Goal: Complete application form

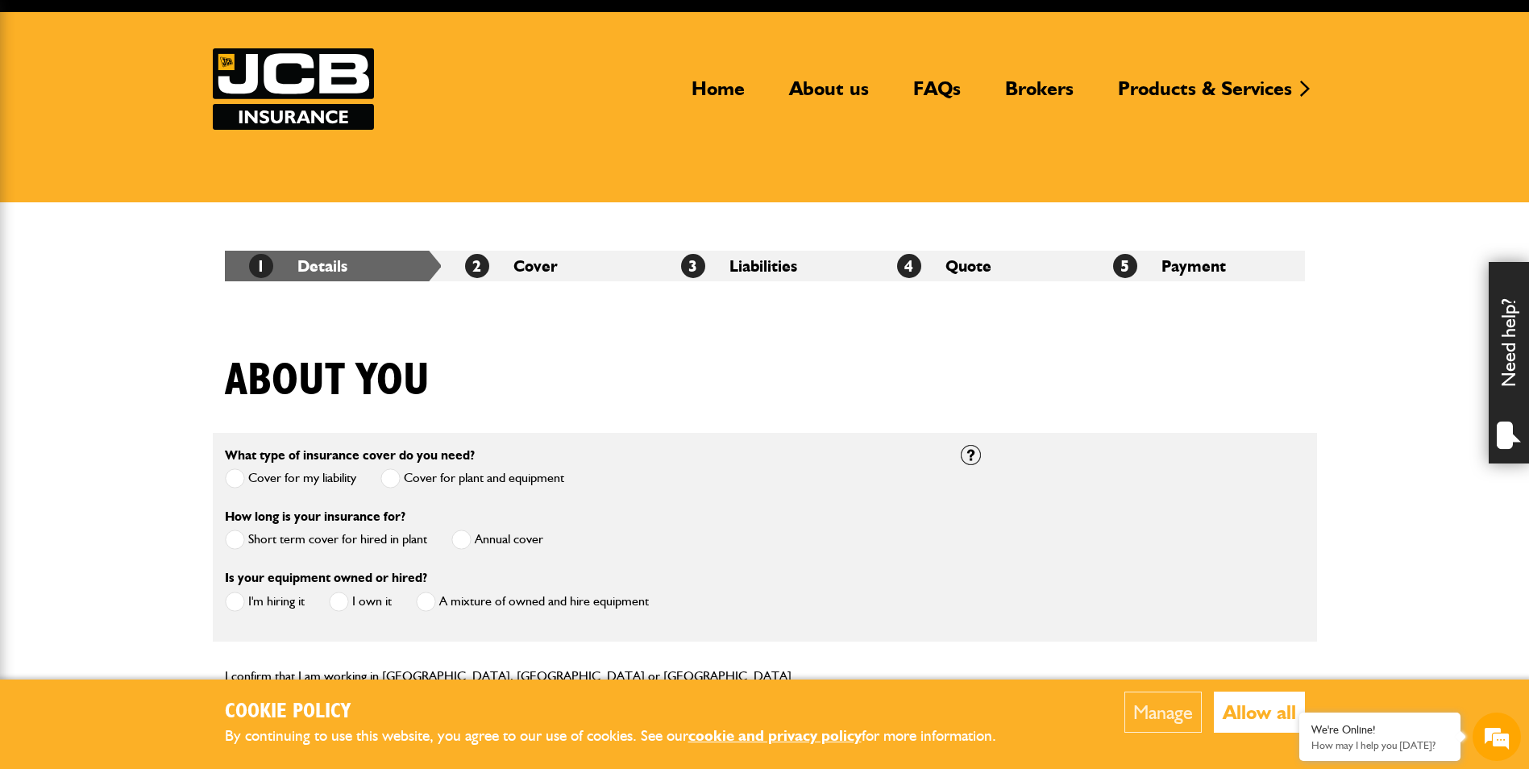
scroll to position [161, 0]
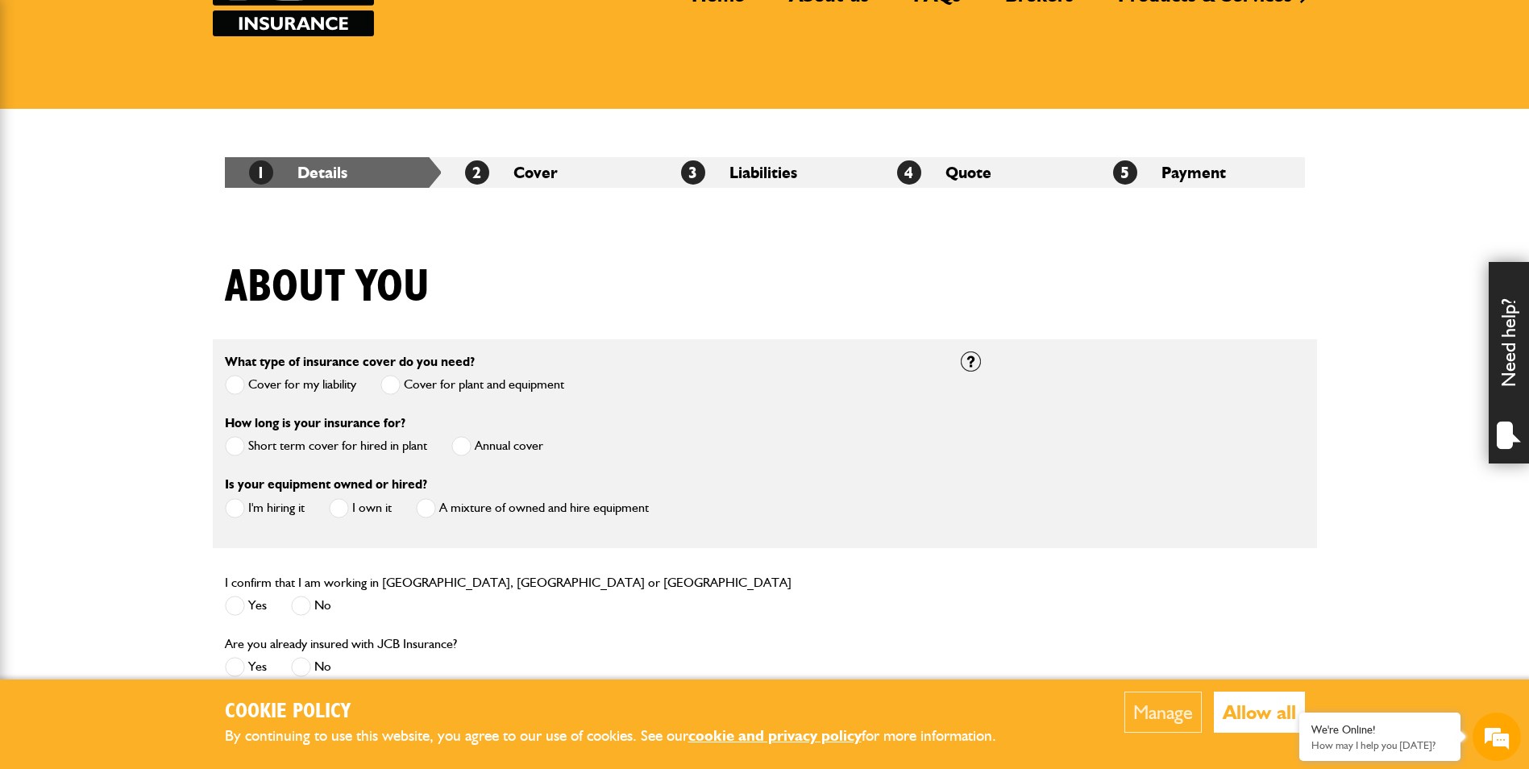
click at [1233, 713] on button "Allow all" at bounding box center [1259, 712] width 91 height 41
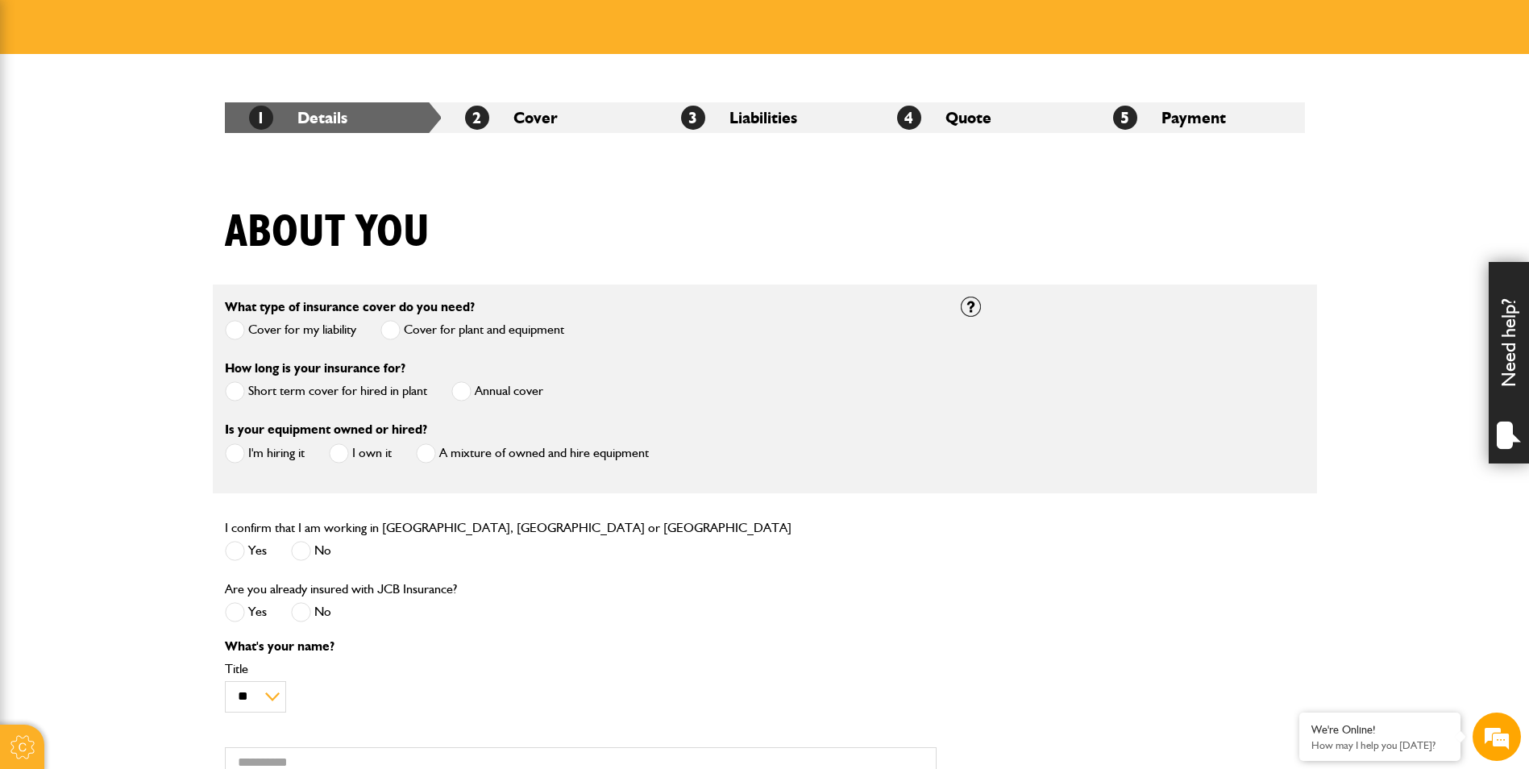
scroll to position [242, 0]
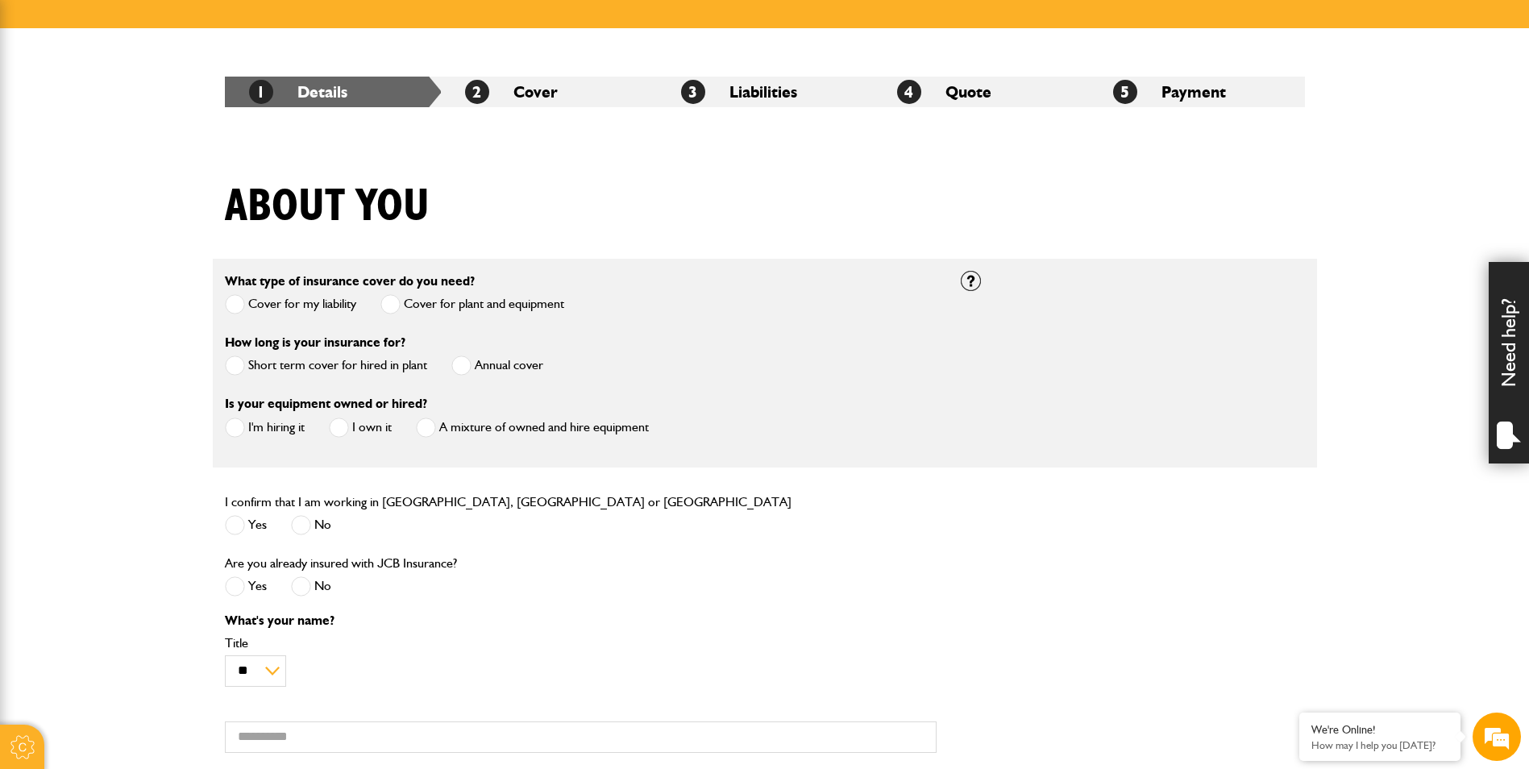
click at [236, 365] on span at bounding box center [235, 365] width 20 height 20
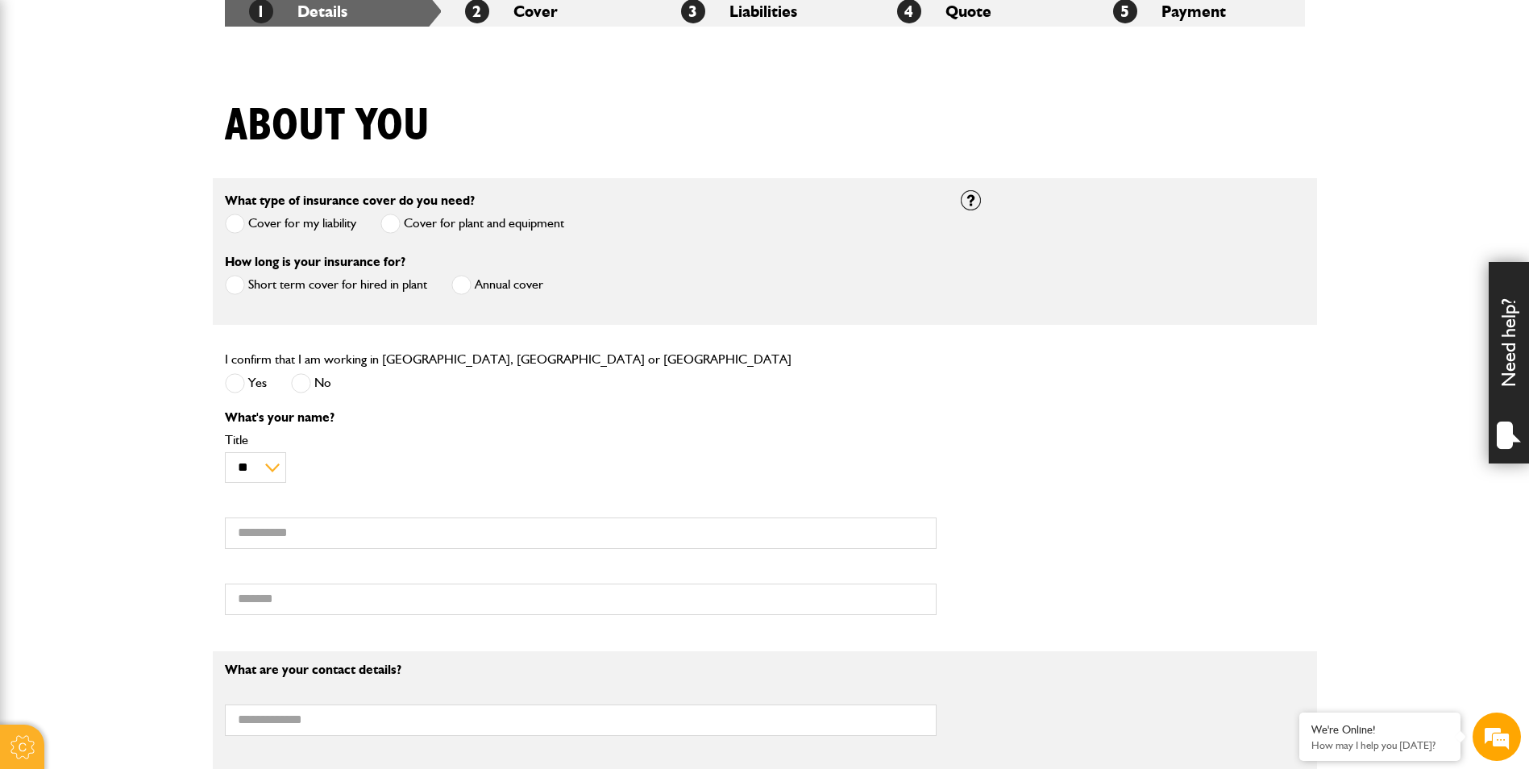
scroll to position [0, 0]
click at [243, 382] on span at bounding box center [235, 383] width 20 height 20
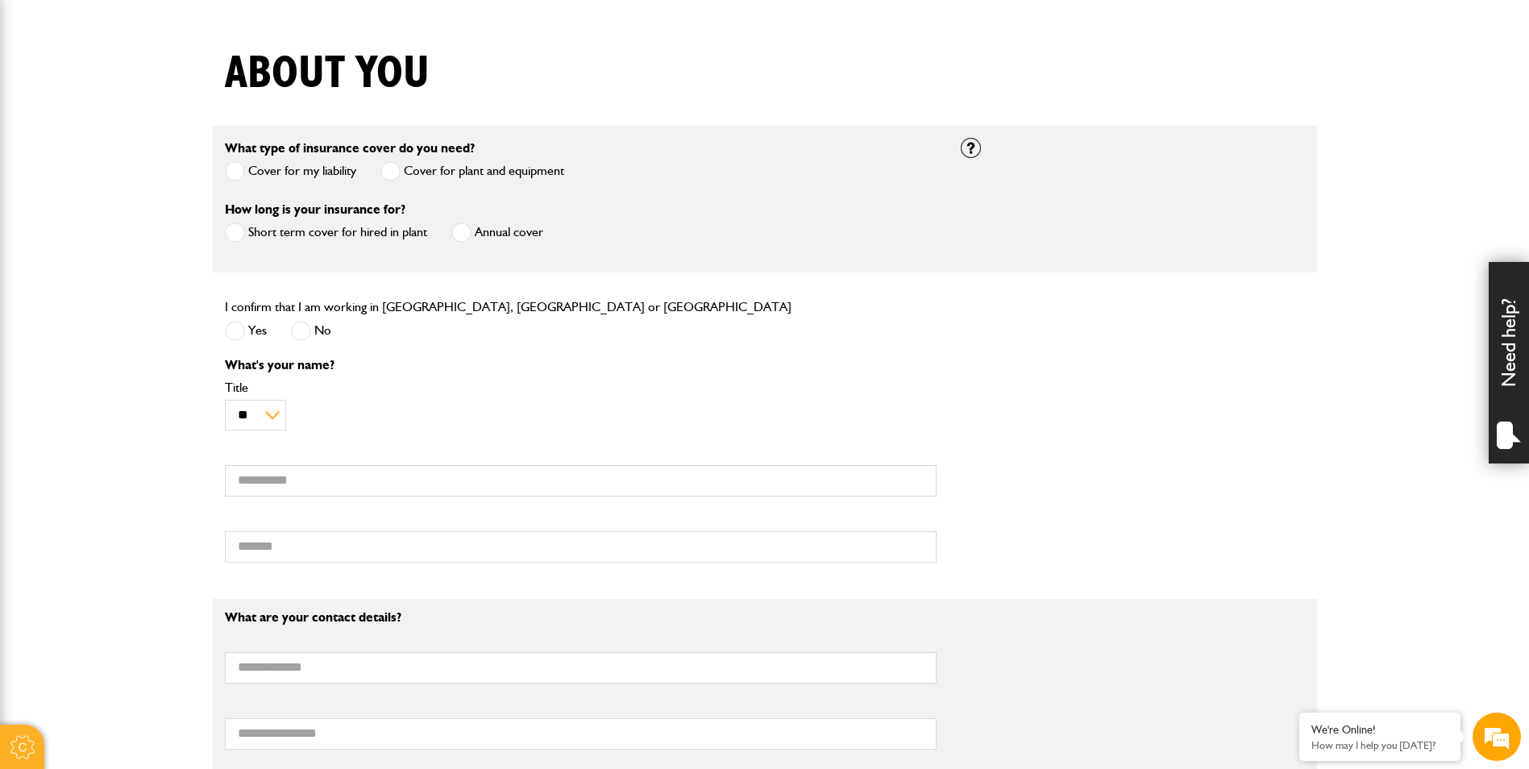
scroll to position [403, 0]
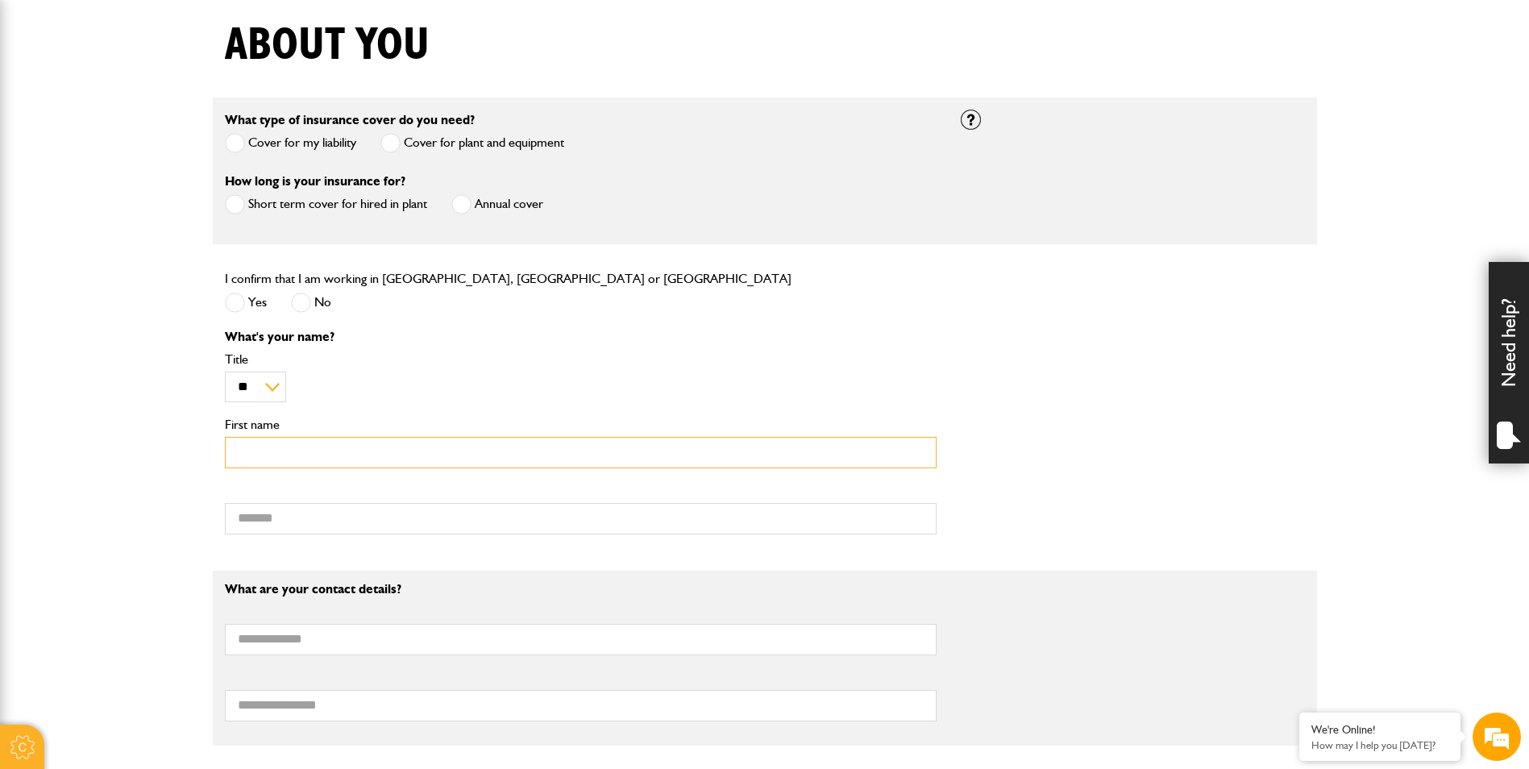
click at [281, 449] on input "First name" at bounding box center [581, 452] width 712 height 31
type input "******"
type input "********"
type input "**********"
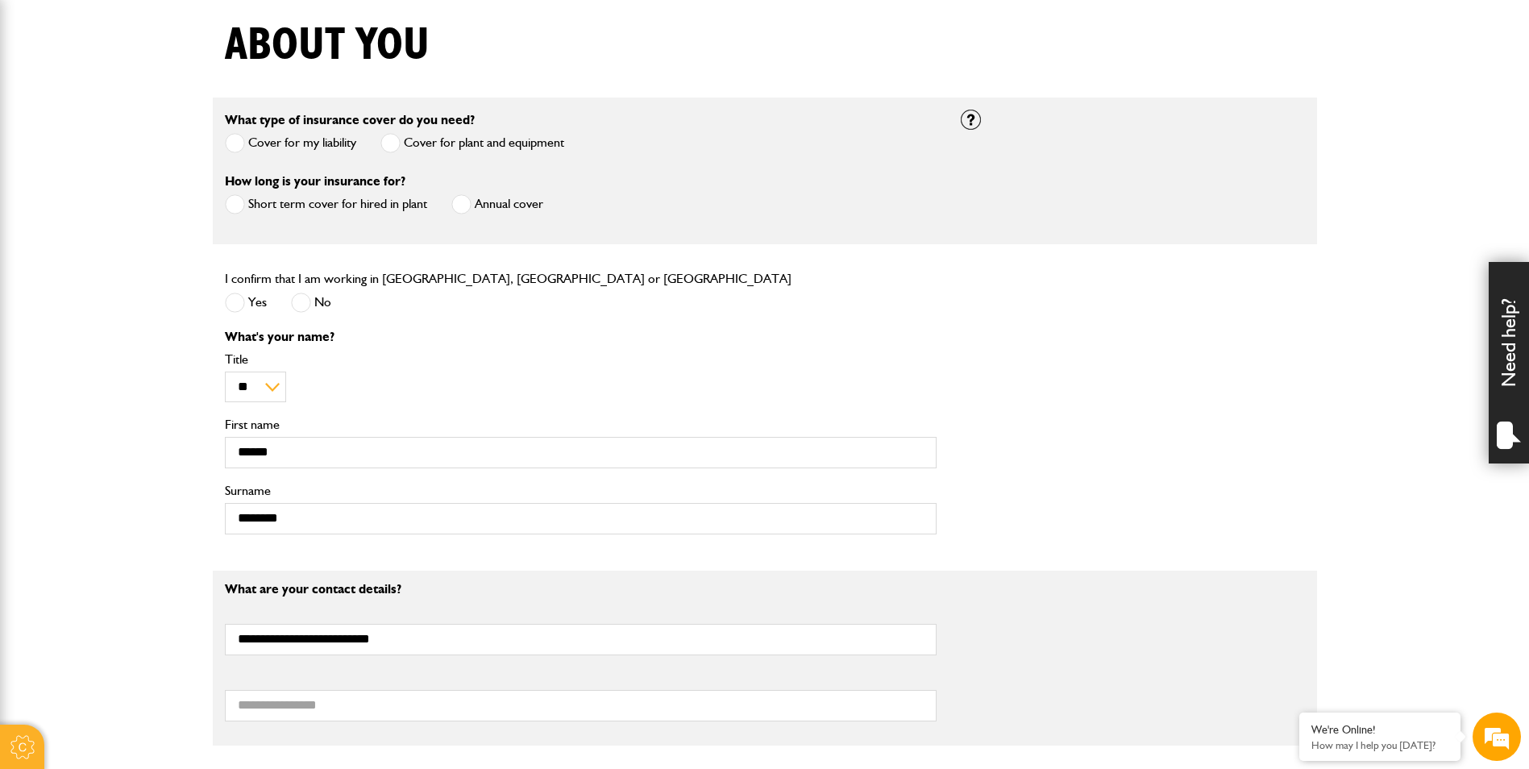
type input "**********"
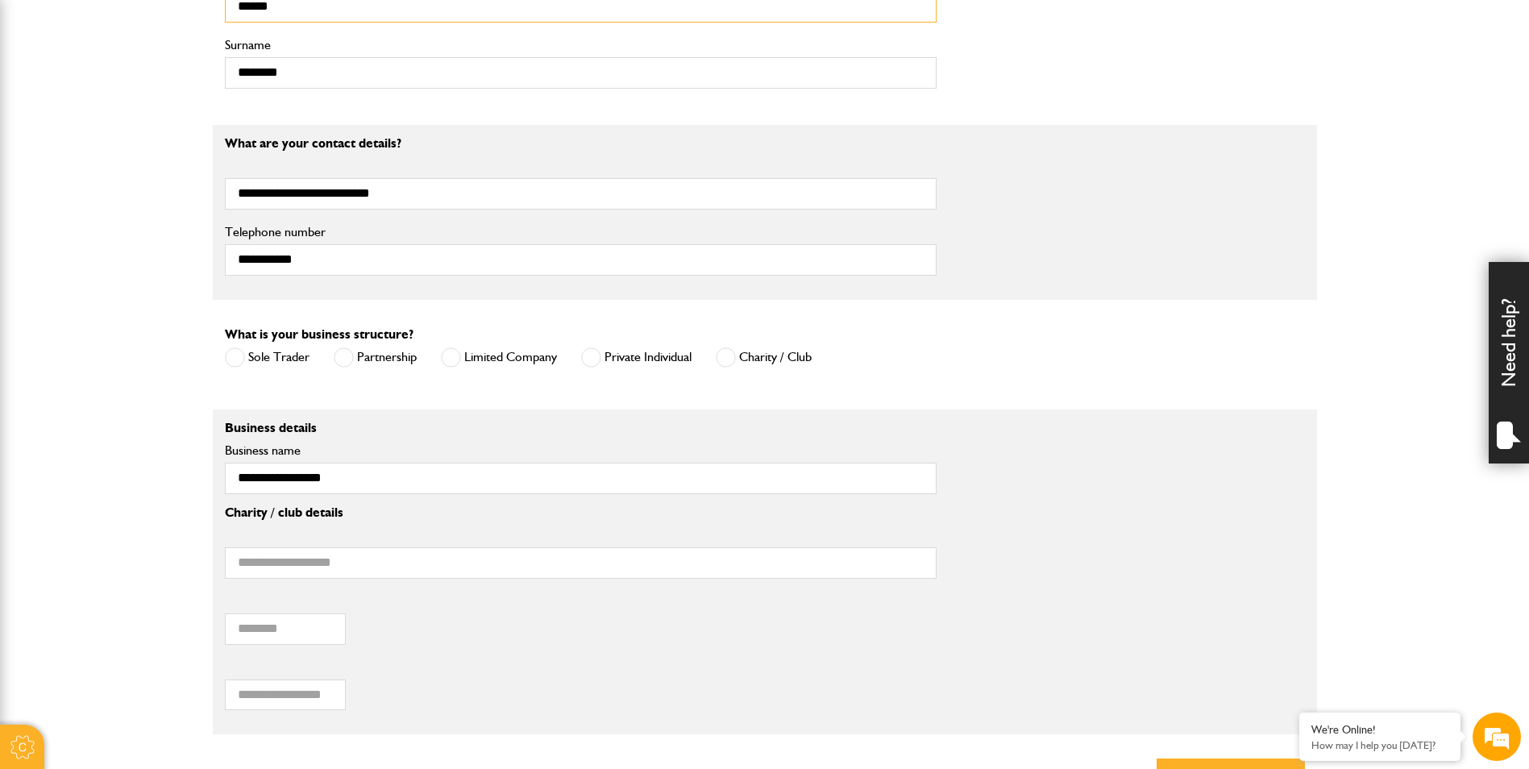
scroll to position [887, 0]
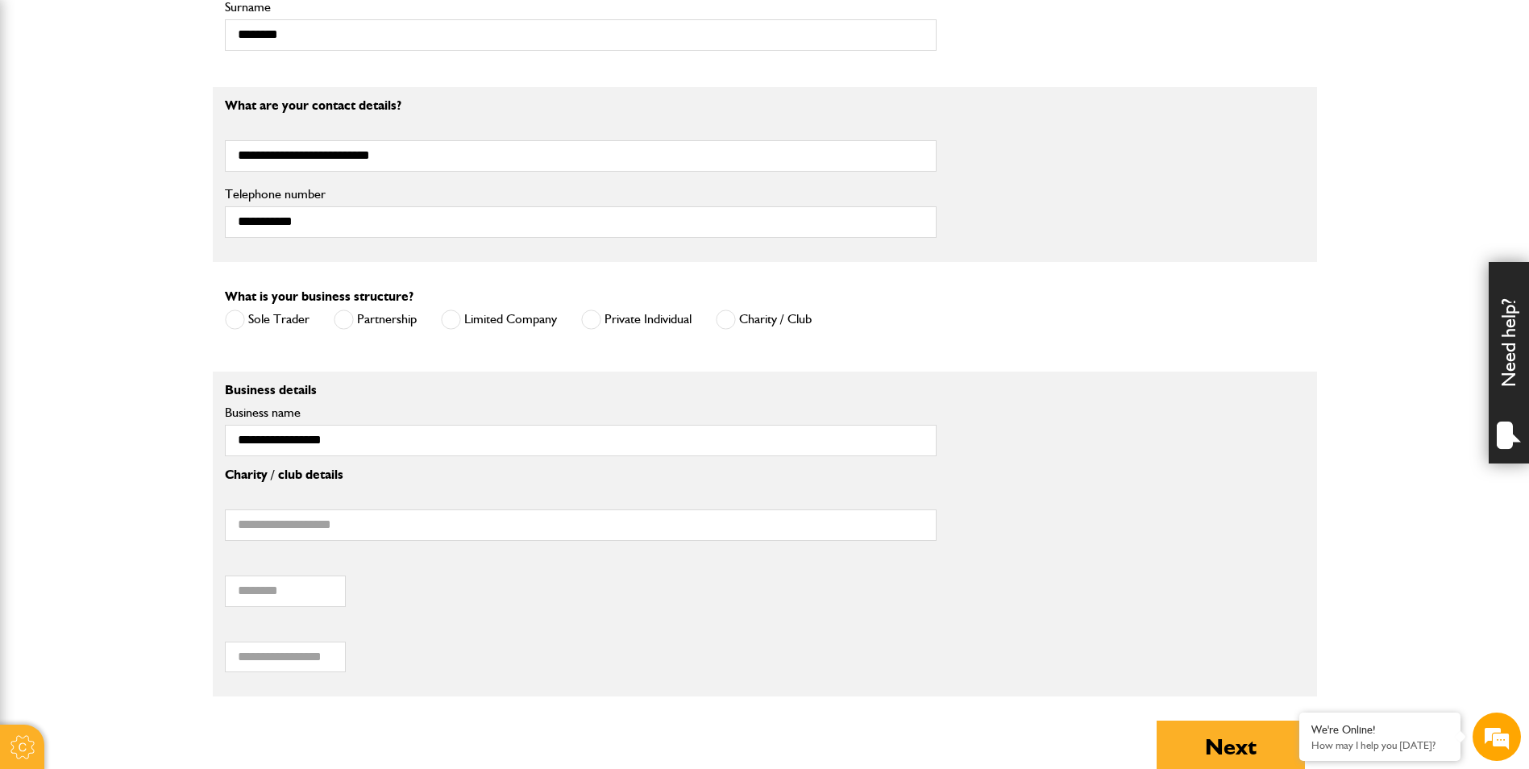
click at [457, 317] on span at bounding box center [451, 320] width 20 height 20
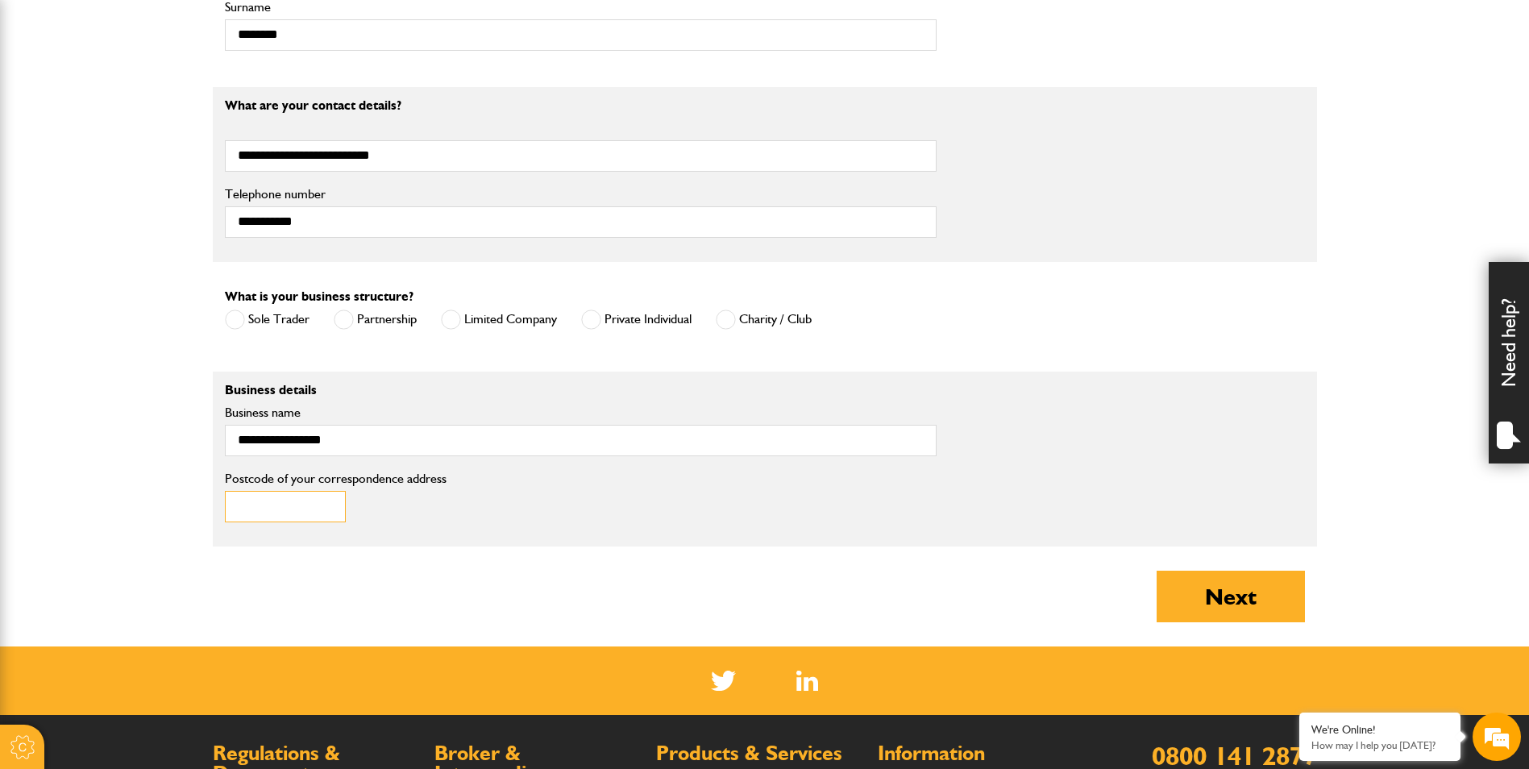
click at [291, 513] on input "Postcode of your correspondence address" at bounding box center [285, 506] width 121 height 31
type input "********"
click at [1242, 595] on button "Next" at bounding box center [1231, 597] width 148 height 52
type input "**********"
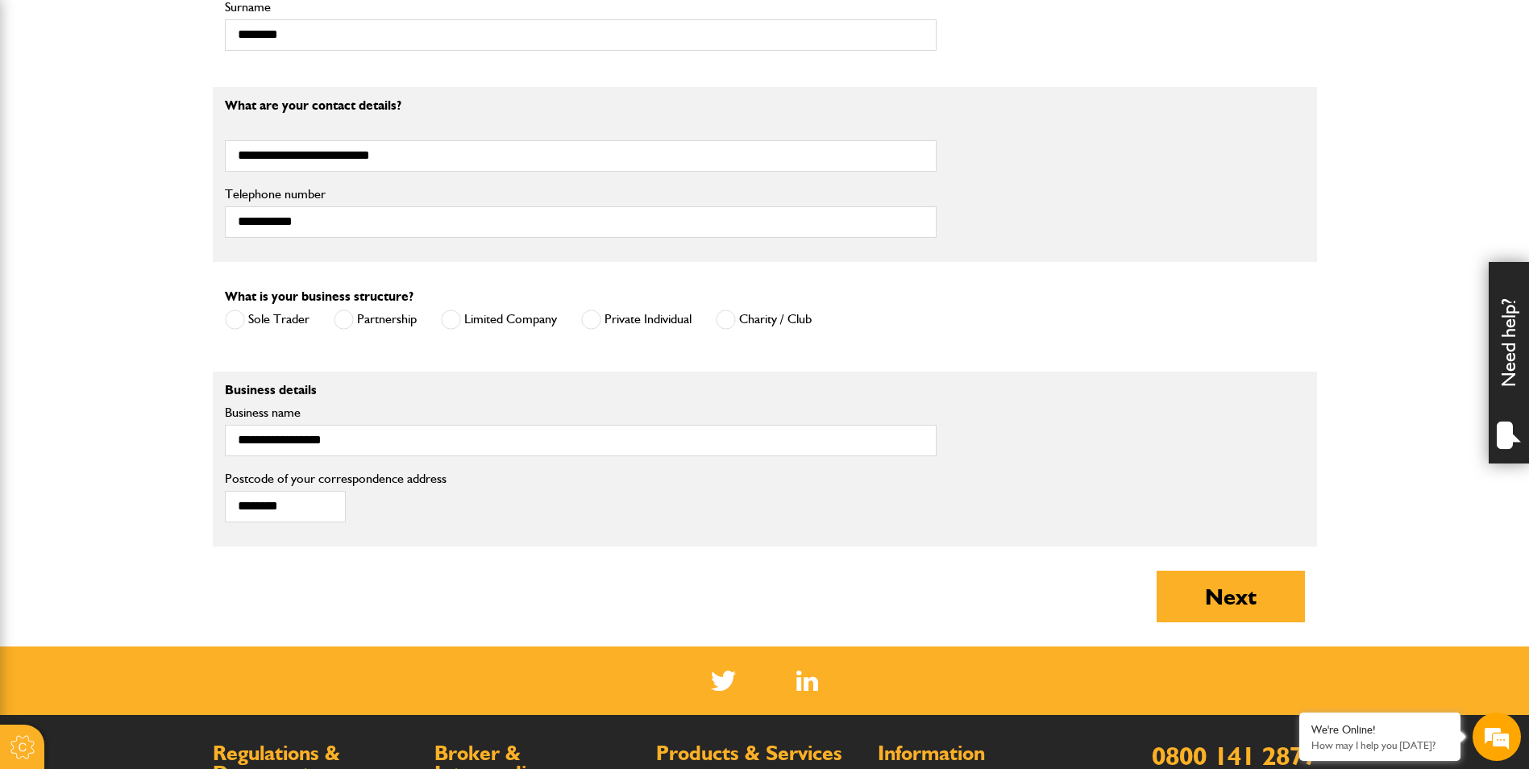
type input "**********"
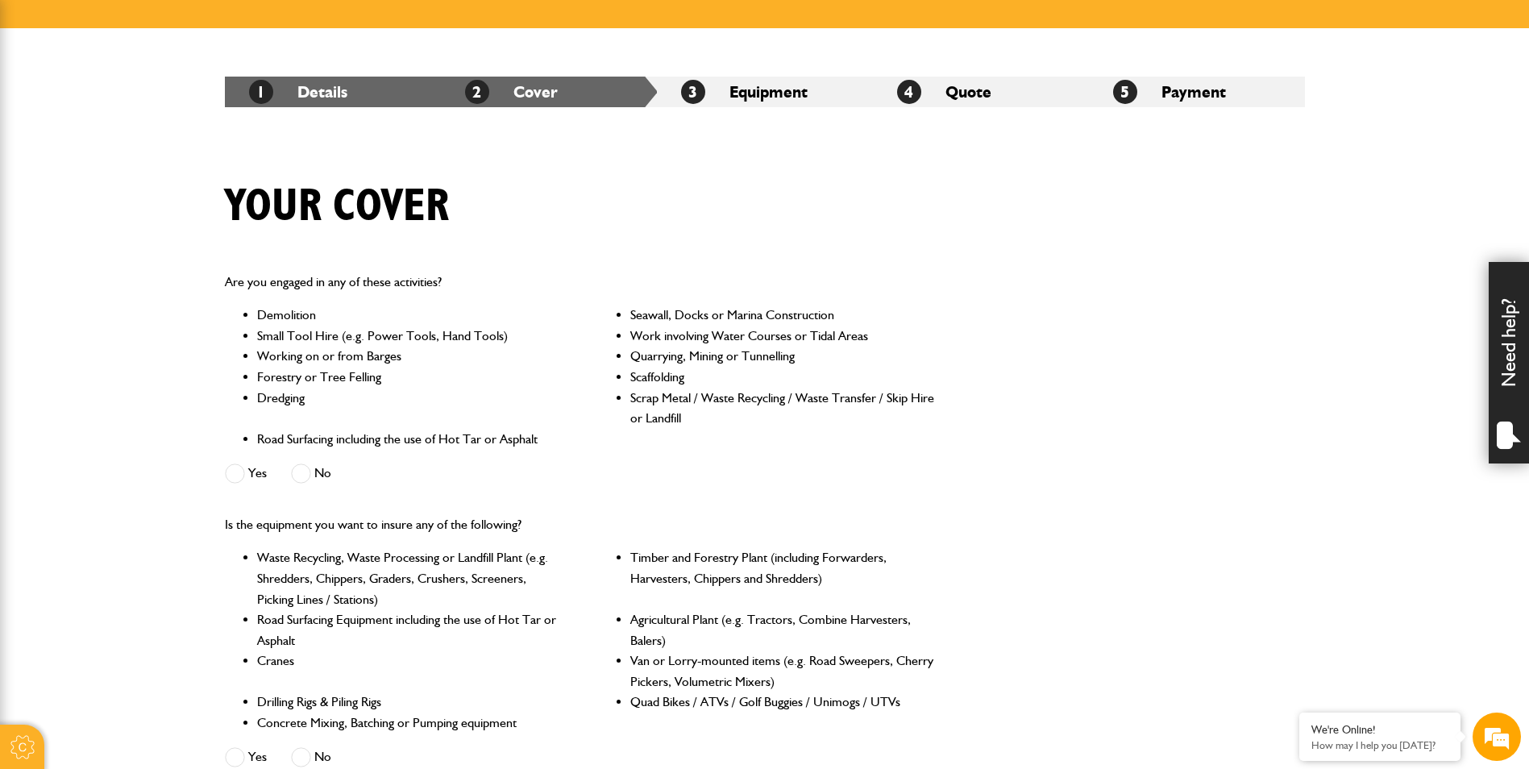
scroll to position [322, 0]
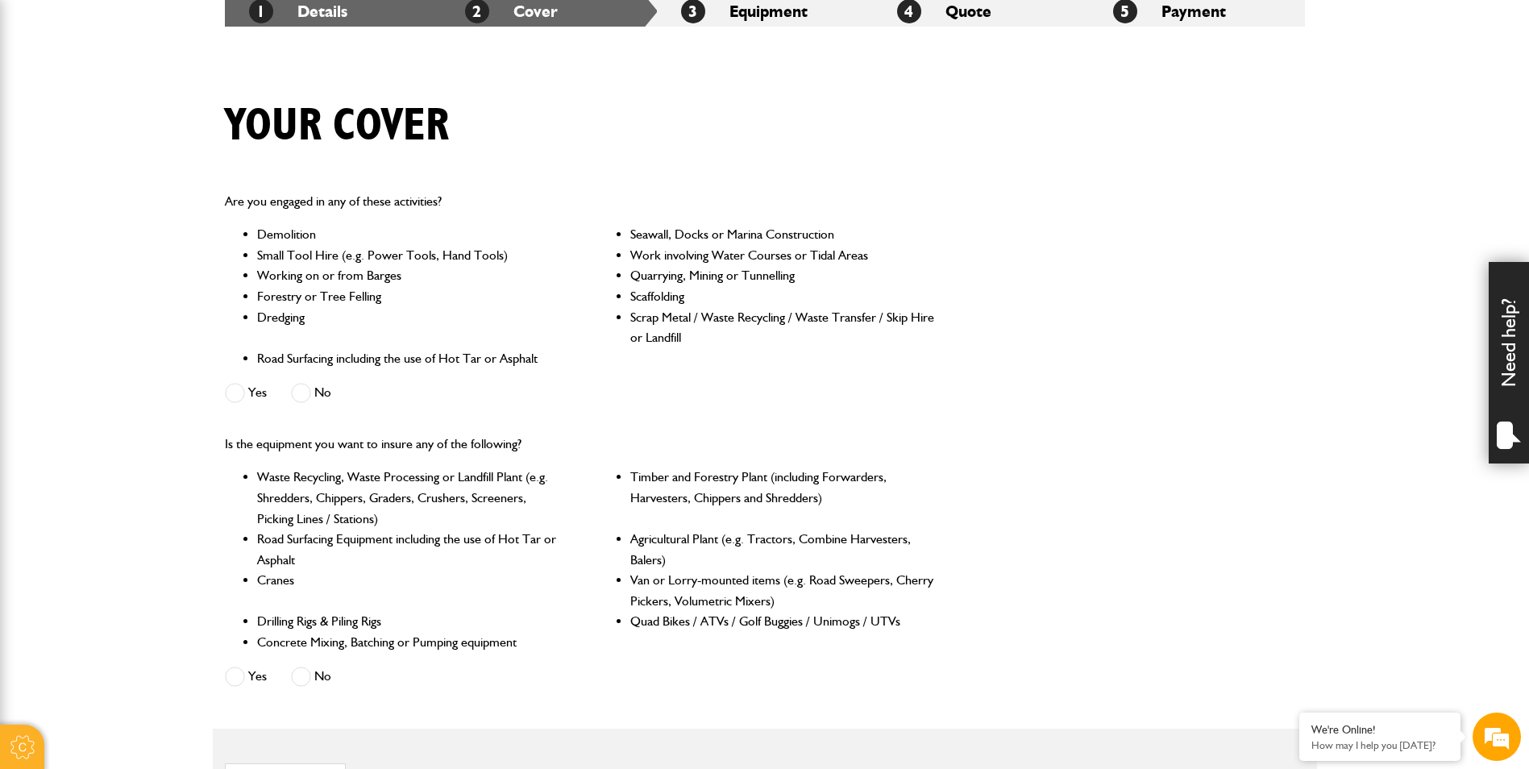
click at [786, 318] on li "Scrap Metal / Waste Recycling / Waste Transfer / Skip Hire or Landfill" at bounding box center [783, 327] width 306 height 41
click at [748, 322] on li "Scrap Metal / Waste Recycling / Waste Transfer / Skip Hire or Landfill" at bounding box center [783, 327] width 306 height 41
click at [909, 317] on li "Scrap Metal / Waste Recycling / Waste Transfer / Skip Hire or Landfill" at bounding box center [783, 327] width 306 height 41
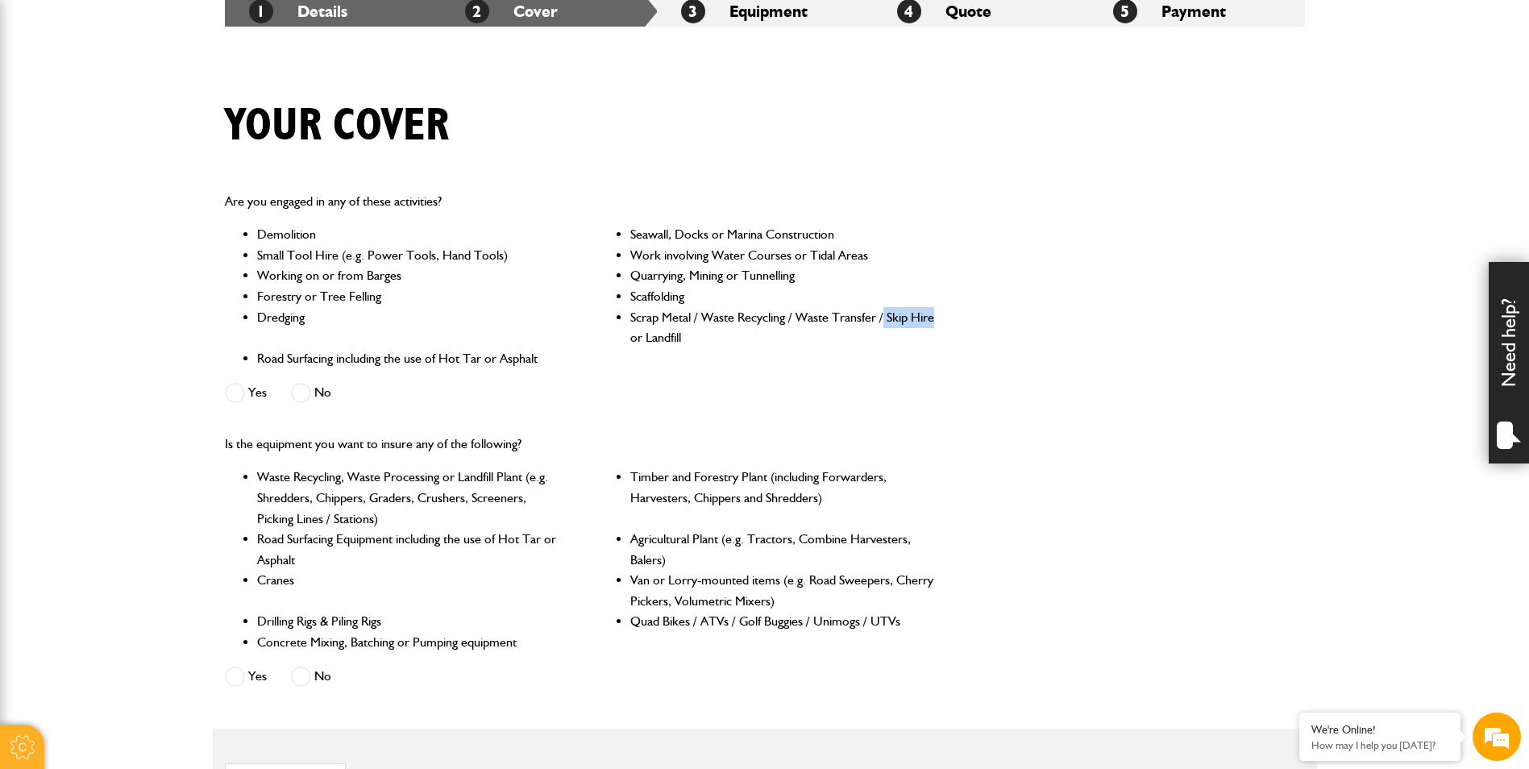
drag, startPoint x: 883, startPoint y: 313, endPoint x: 934, endPoint y: 314, distance: 51.6
click at [934, 314] on li "Scrap Metal / Waste Recycling / Waste Transfer / Skip Hire or Landfill" at bounding box center [783, 327] width 306 height 41
drag, startPoint x: 934, startPoint y: 314, endPoint x: 899, endPoint y: 314, distance: 35.5
click at [899, 314] on li "Scrap Metal / Waste Recycling / Waste Transfer / Skip Hire or Landfill" at bounding box center [783, 327] width 306 height 41
click at [307, 392] on span at bounding box center [301, 393] width 20 height 20
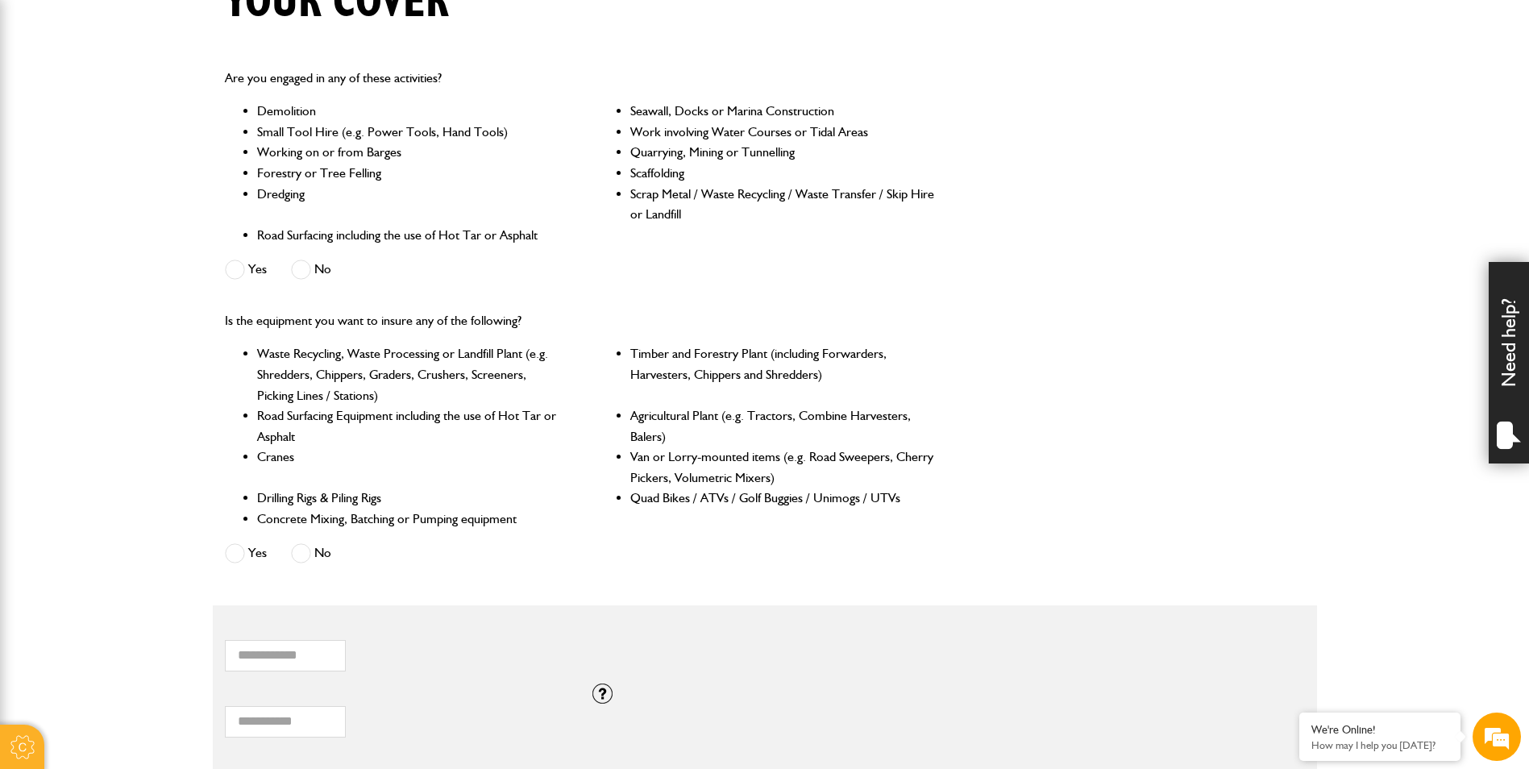
scroll to position [484, 0]
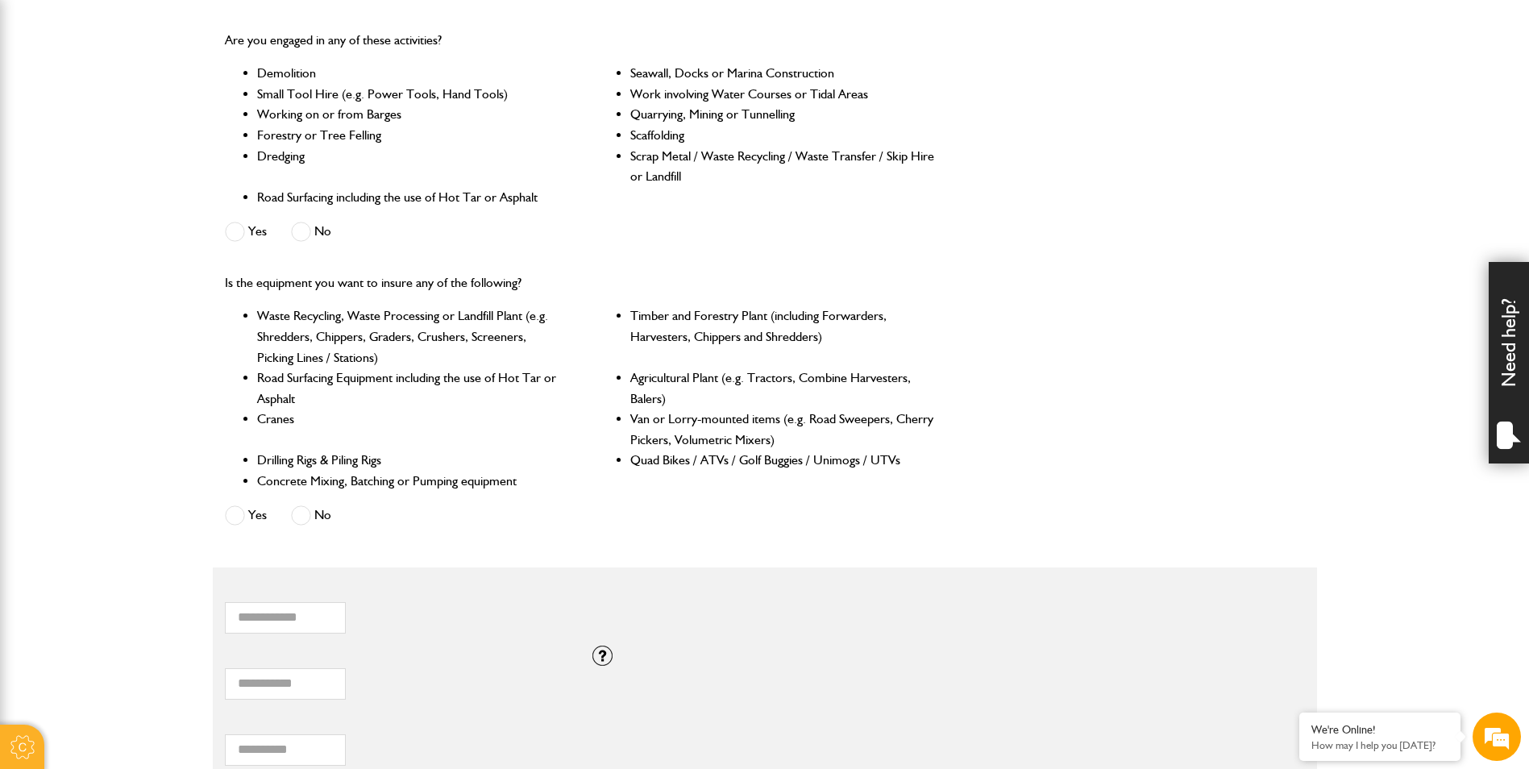
click at [257, 231] on label "Yes" at bounding box center [246, 232] width 42 height 20
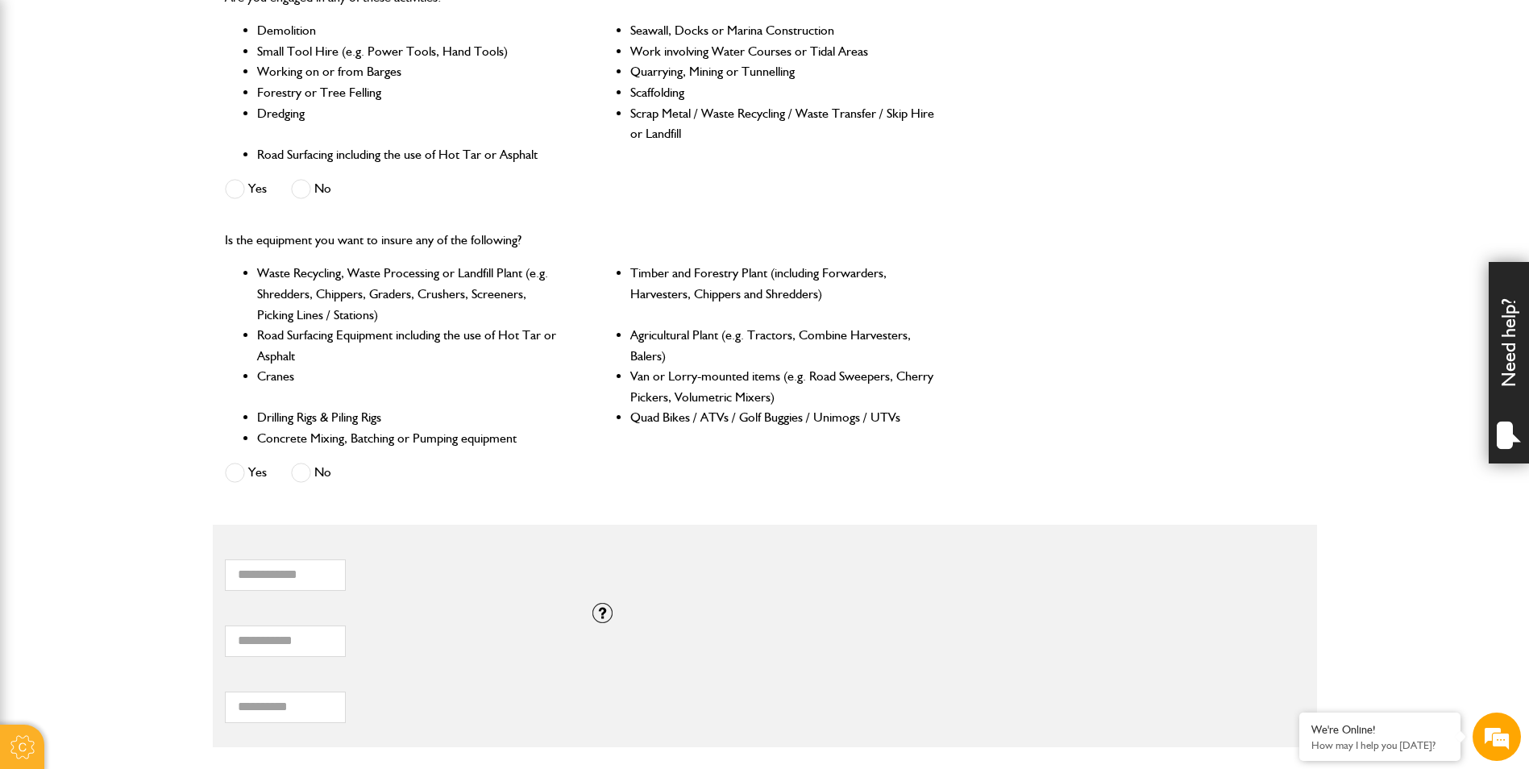
scroll to position [564, 0]
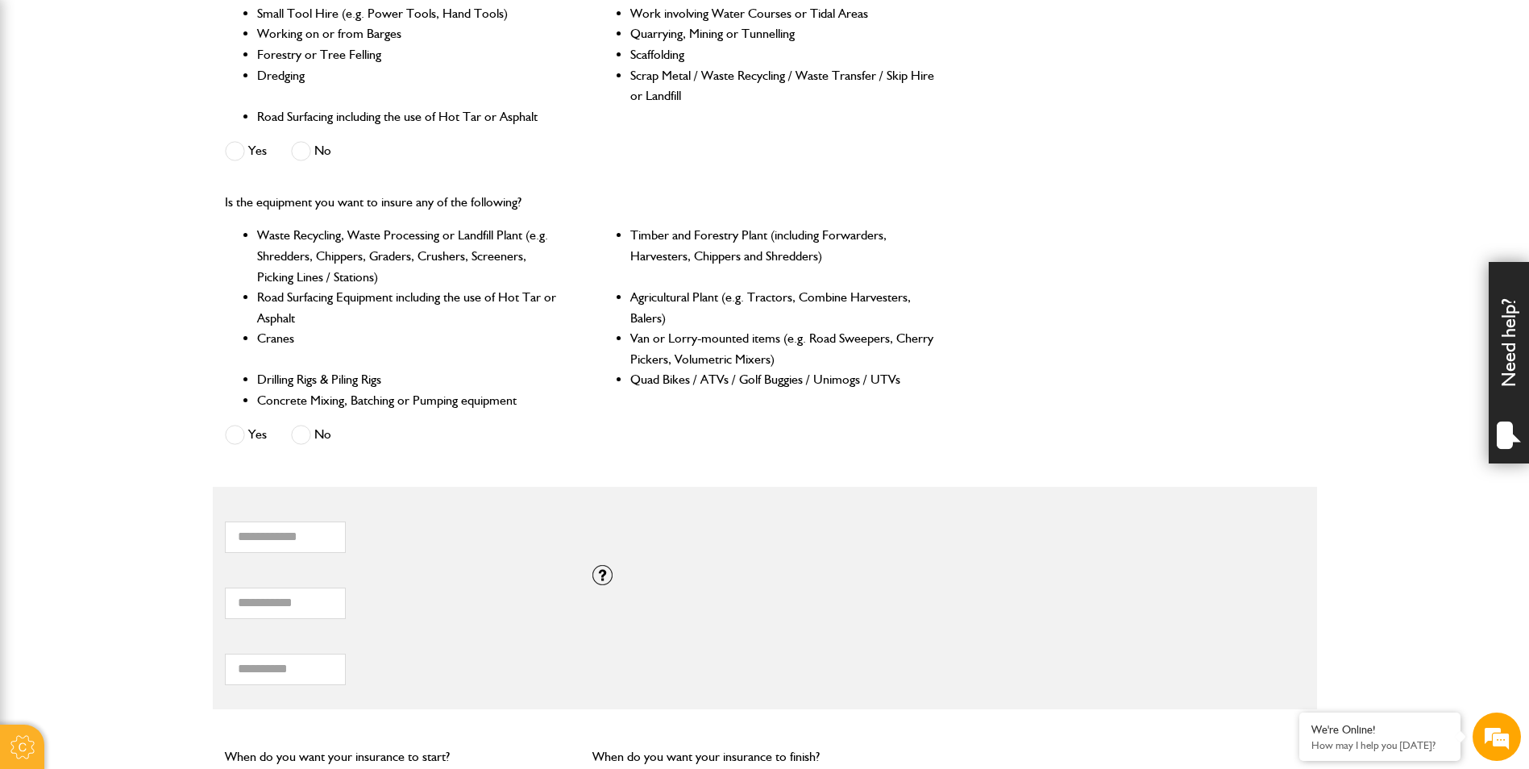
click at [307, 434] on span at bounding box center [301, 435] width 20 height 20
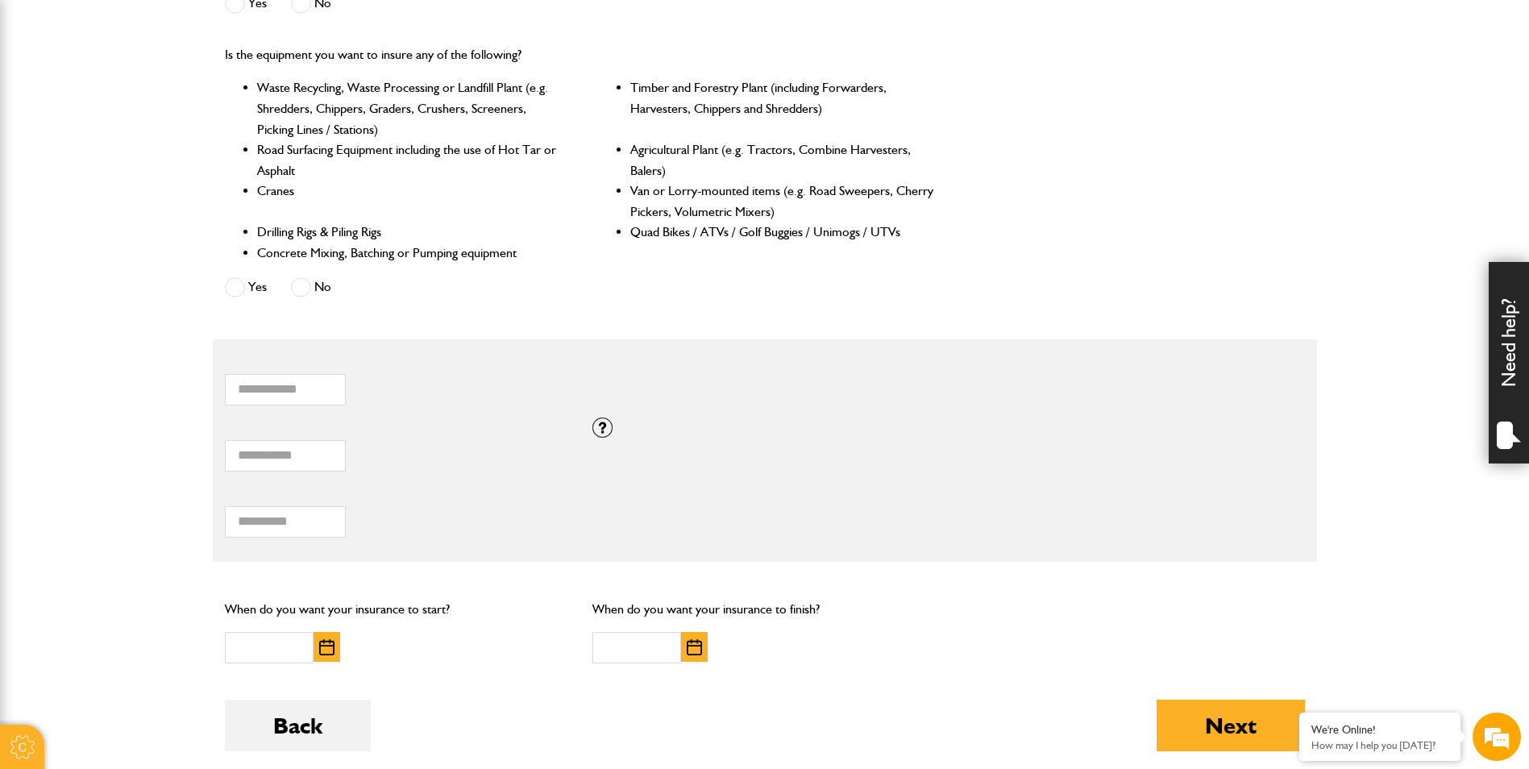
scroll to position [725, 0]
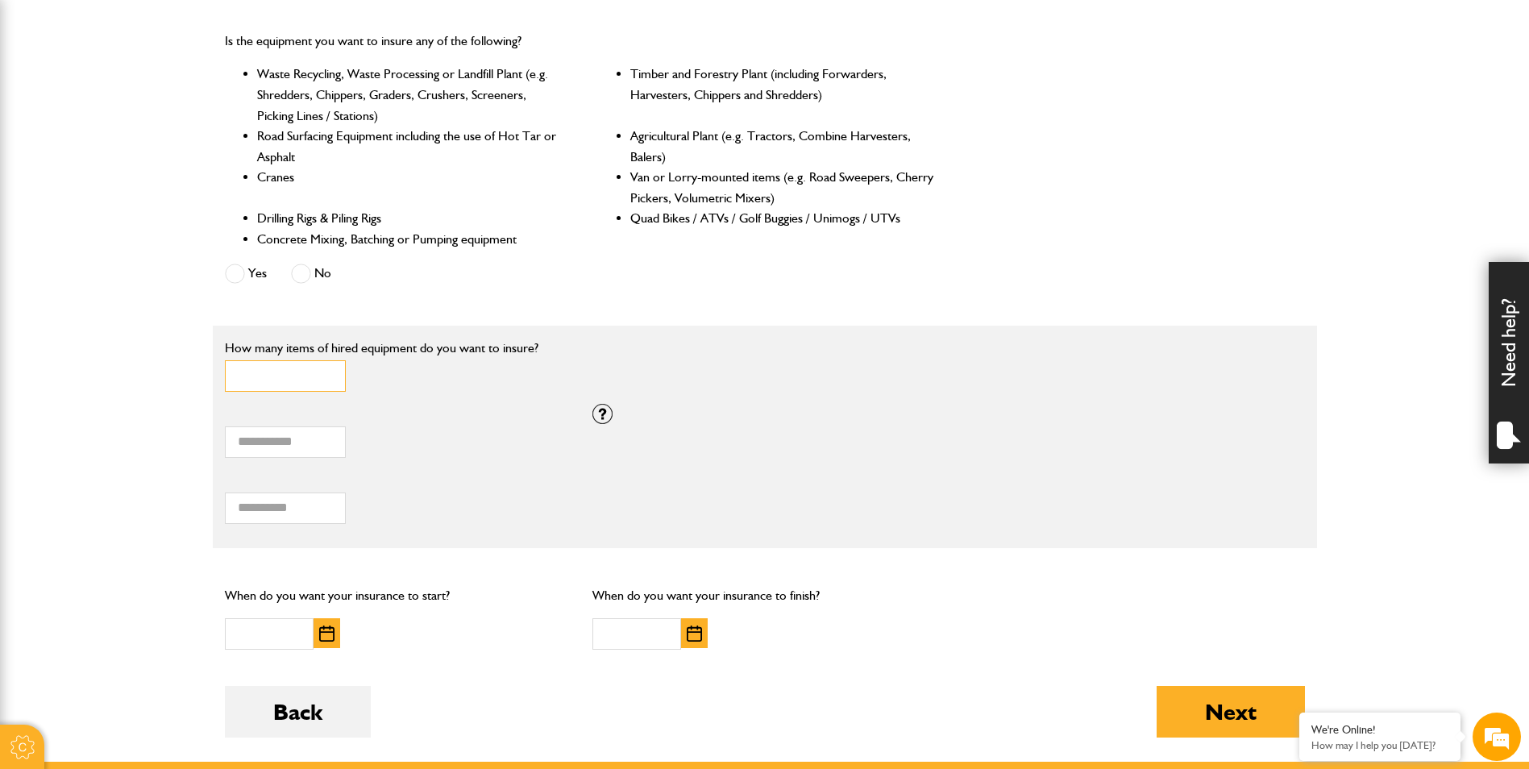
type input "*"
click at [327, 372] on input "*" at bounding box center [285, 375] width 121 height 31
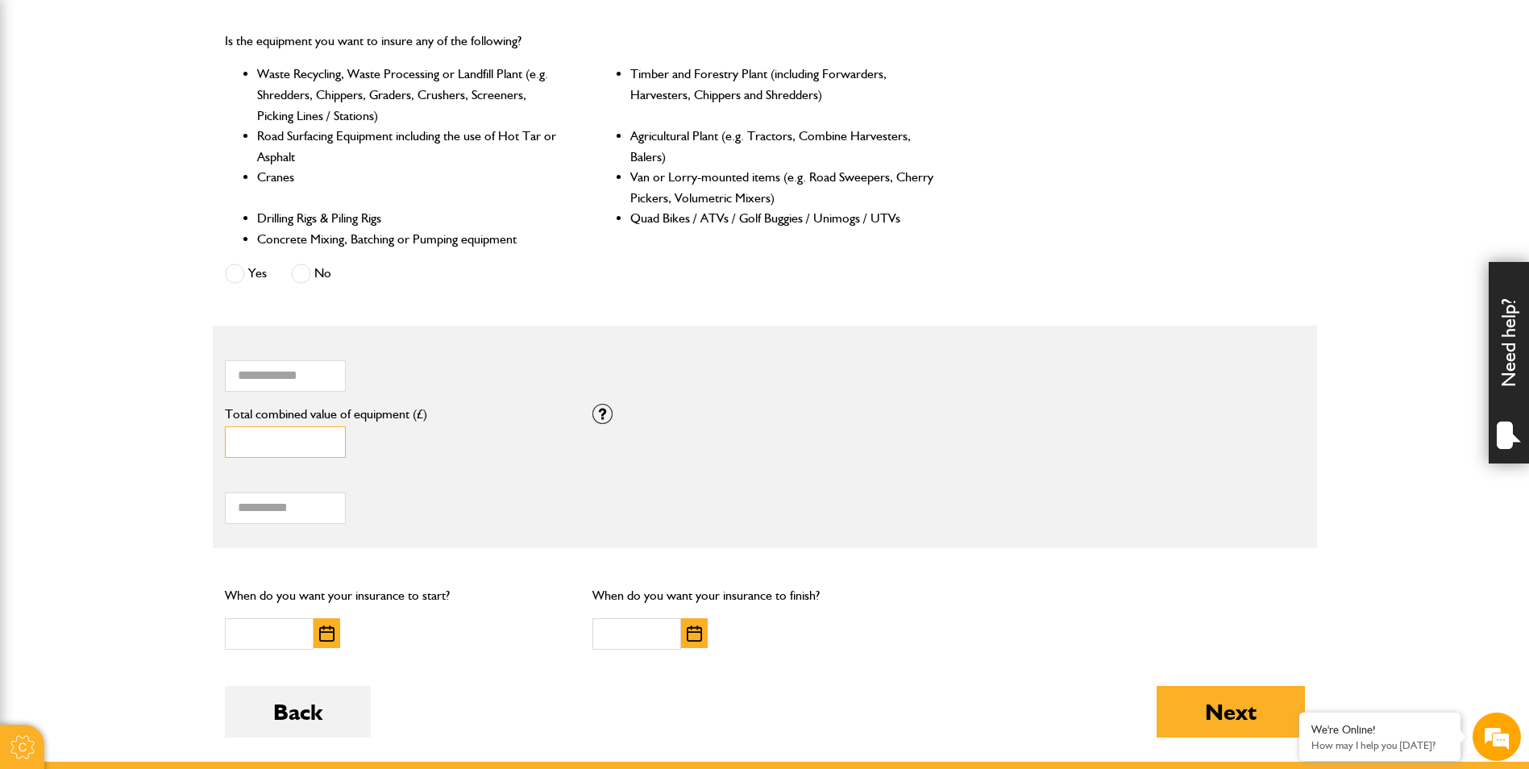
click at [282, 446] on input "*" at bounding box center [285, 441] width 121 height 31
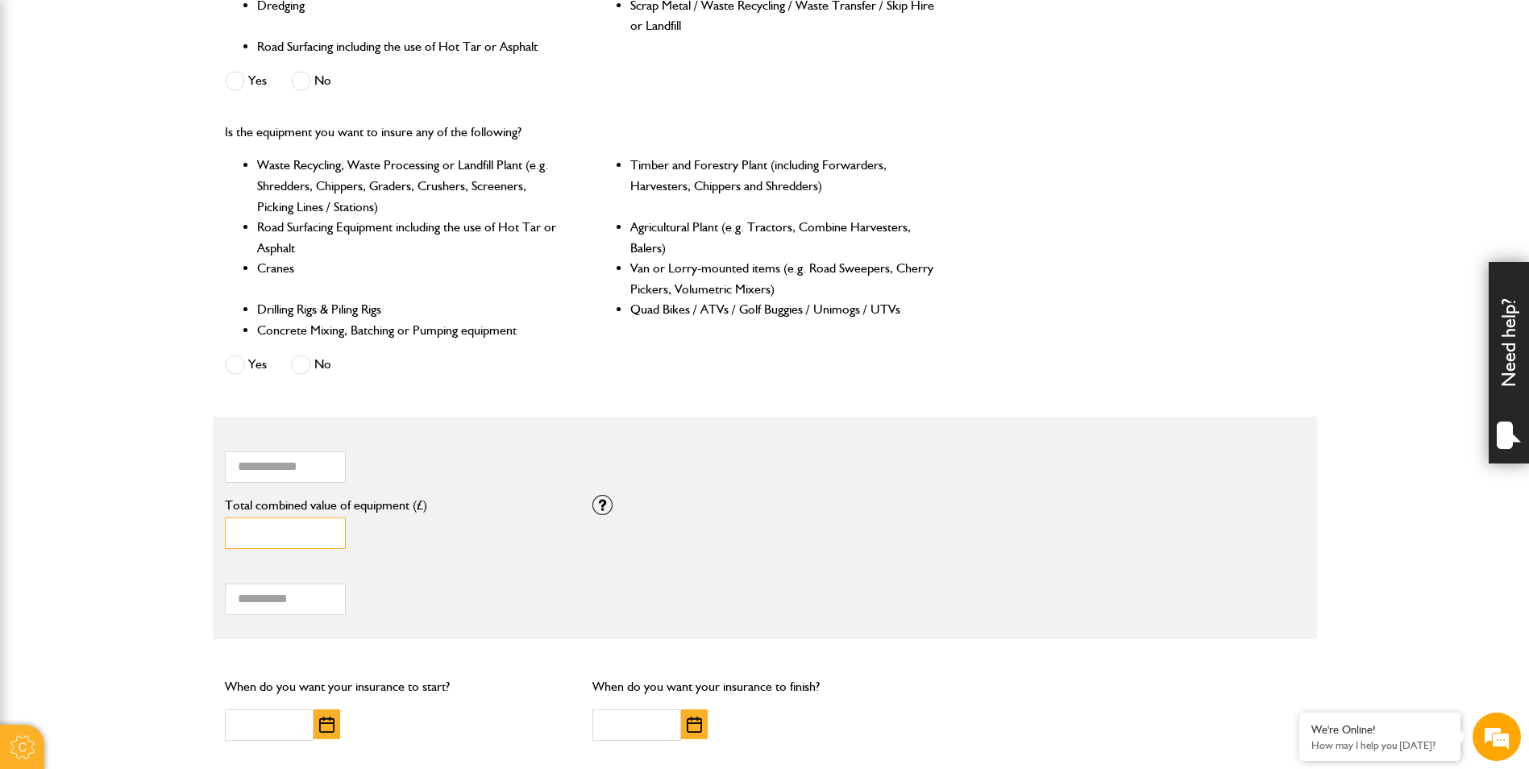
scroll to position [645, 0]
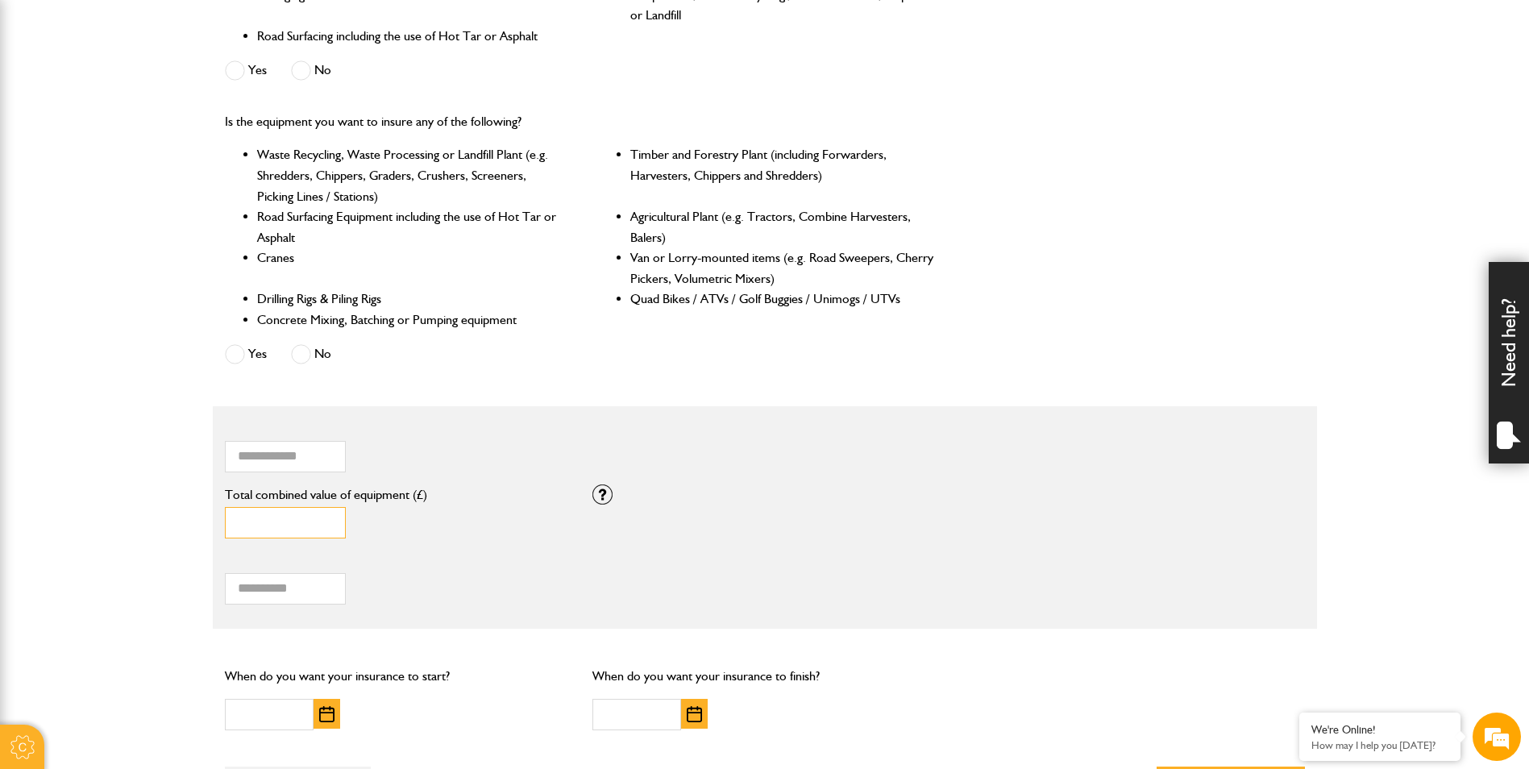
click at [277, 517] on input "*" at bounding box center [285, 522] width 121 height 31
click at [285, 518] on input "*" at bounding box center [285, 522] width 121 height 31
click at [496, 545] on div "* Total combined value of equipment (£)" at bounding box center [397, 517] width 368 height 66
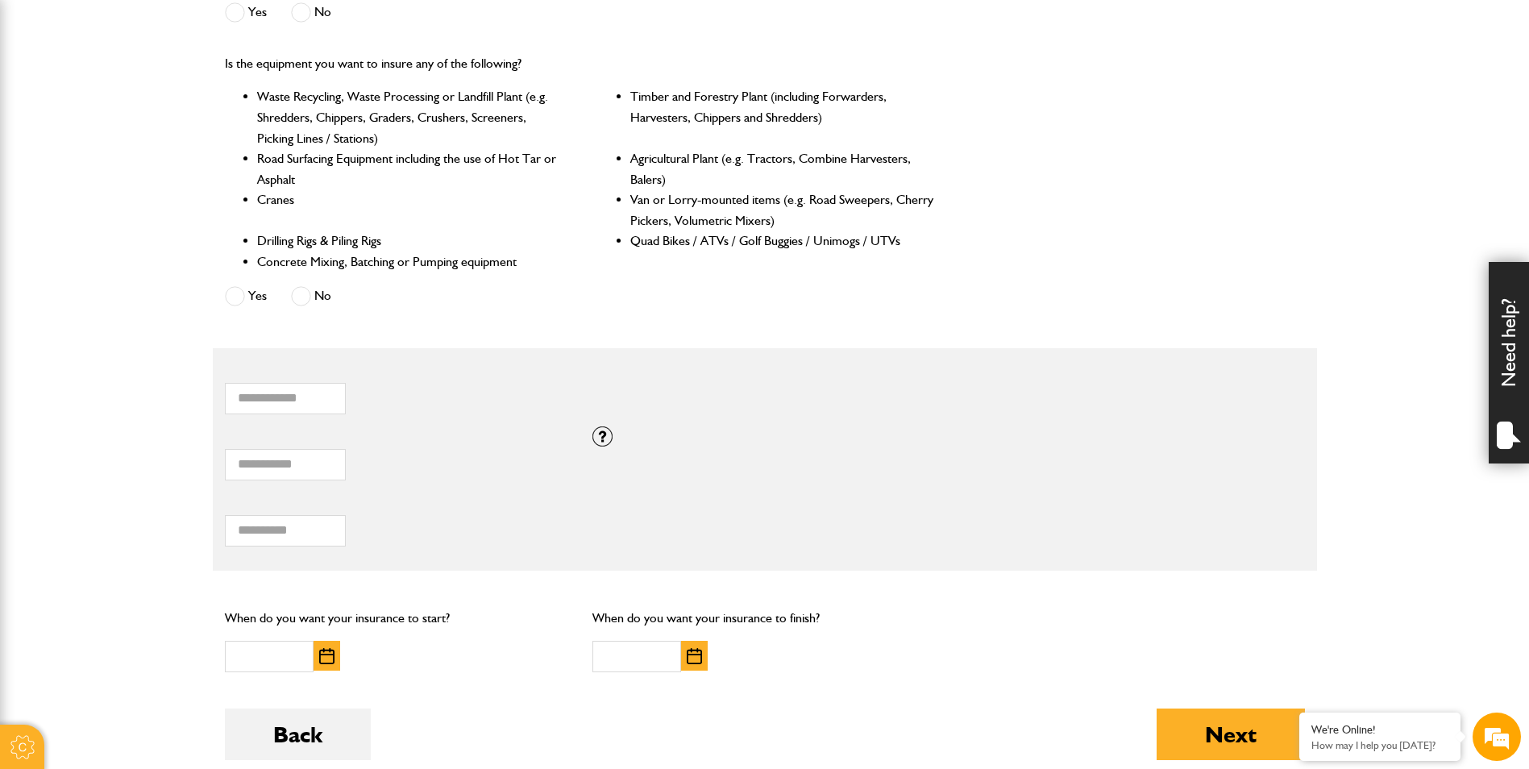
scroll to position [725, 0]
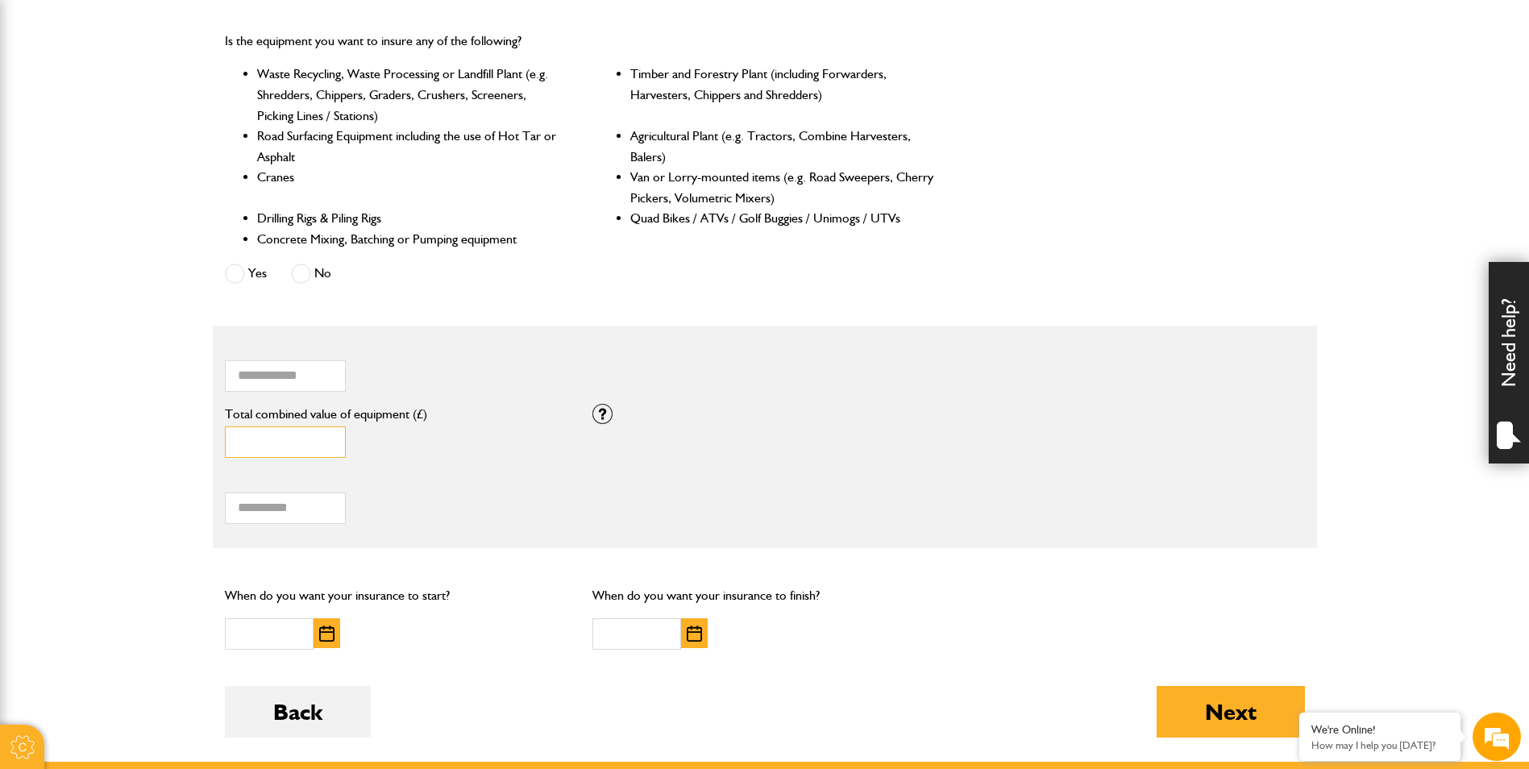
click at [281, 436] on input "*" at bounding box center [285, 441] width 121 height 31
click at [275, 443] on input "*" at bounding box center [285, 441] width 121 height 31
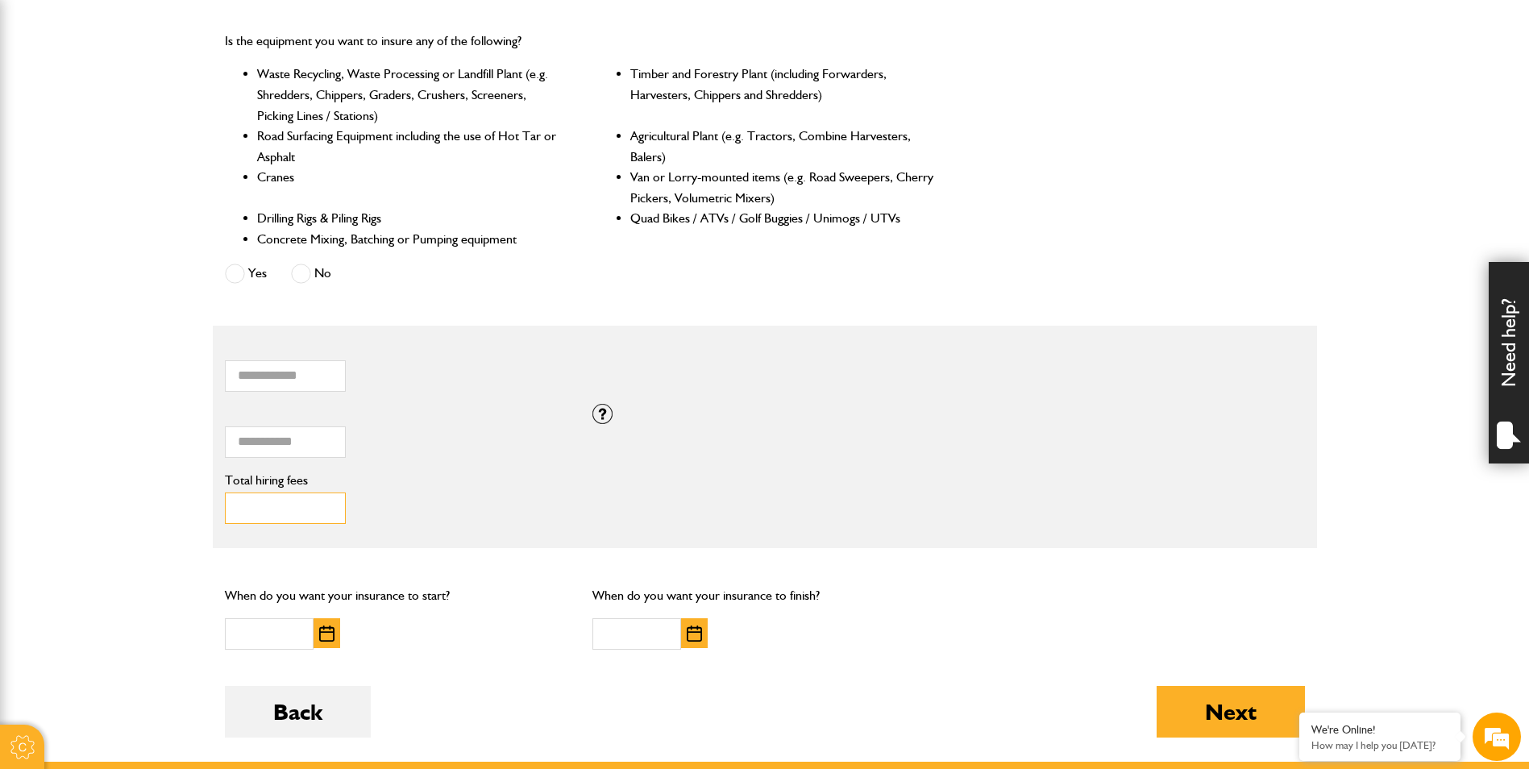
click at [285, 506] on input "Total hiring fees" at bounding box center [285, 508] width 121 height 31
click at [404, 455] on div "* Total combined value of equipment (£)" at bounding box center [397, 433] width 344 height 50
click at [256, 451] on input "*" at bounding box center [285, 441] width 121 height 31
click at [258, 451] on input "*" at bounding box center [285, 441] width 121 height 31
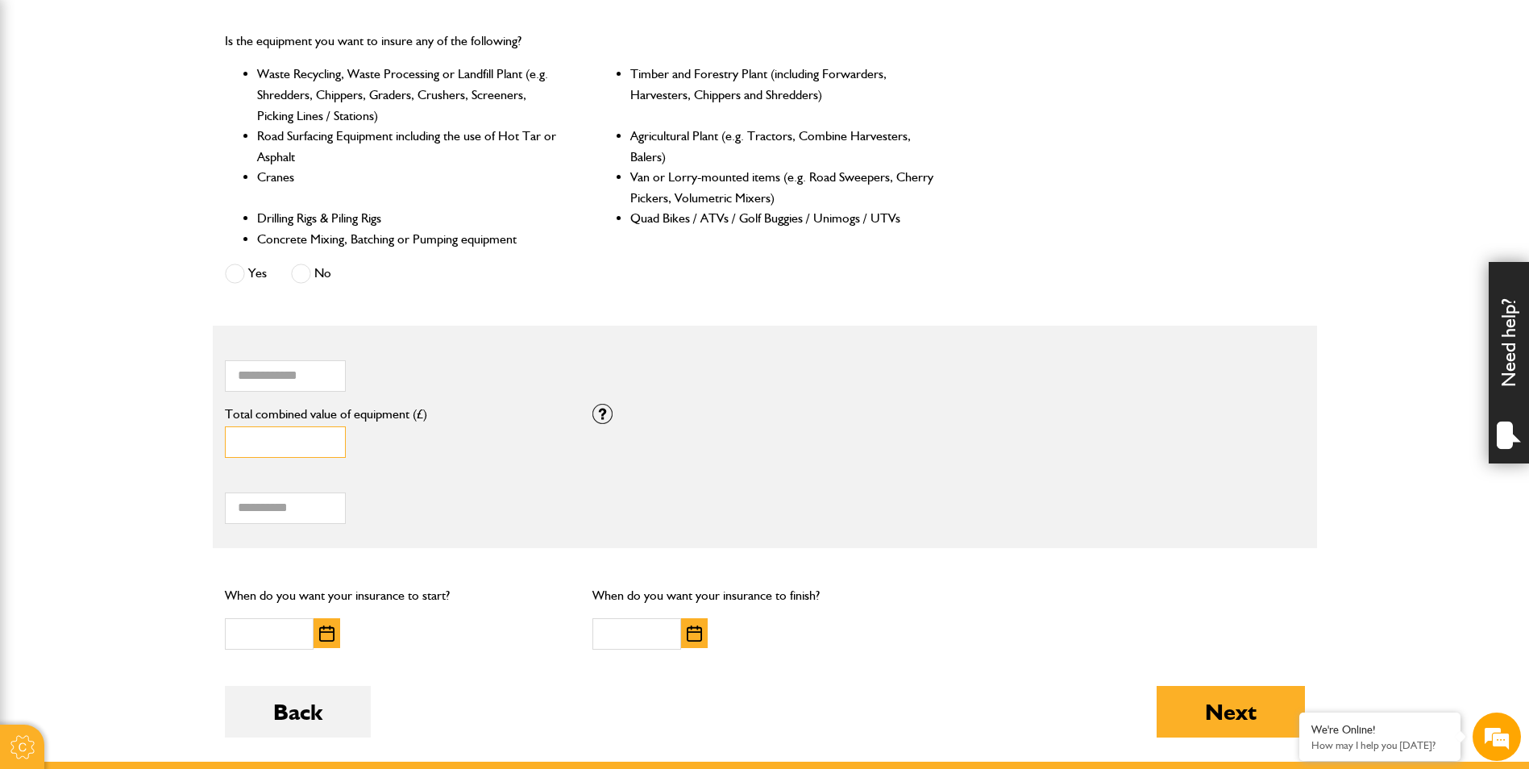
click at [263, 437] on input "*" at bounding box center [285, 441] width 121 height 31
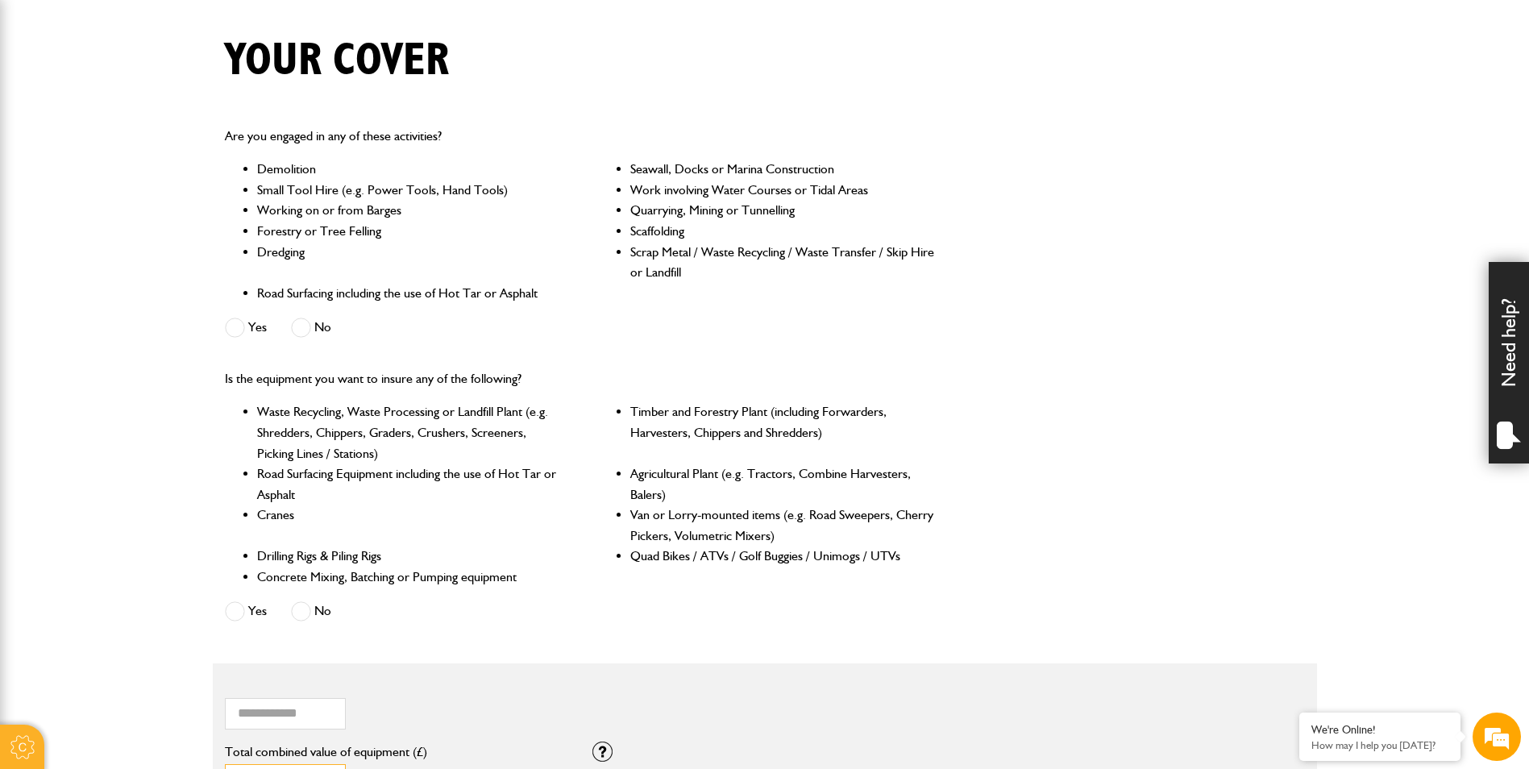
scroll to position [242, 0]
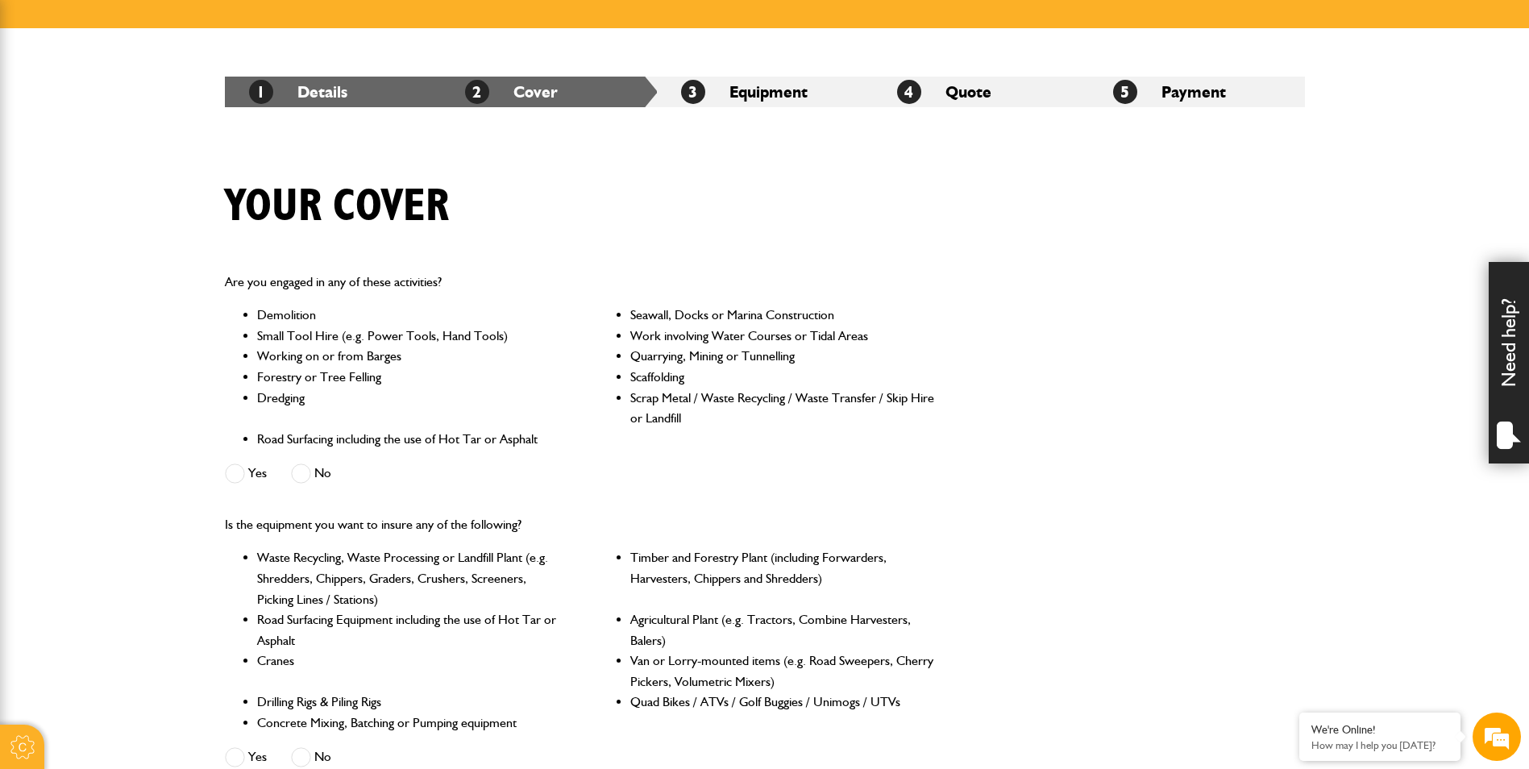
type input "*"
click at [536, 89] on li "2 Cover" at bounding box center [549, 92] width 216 height 31
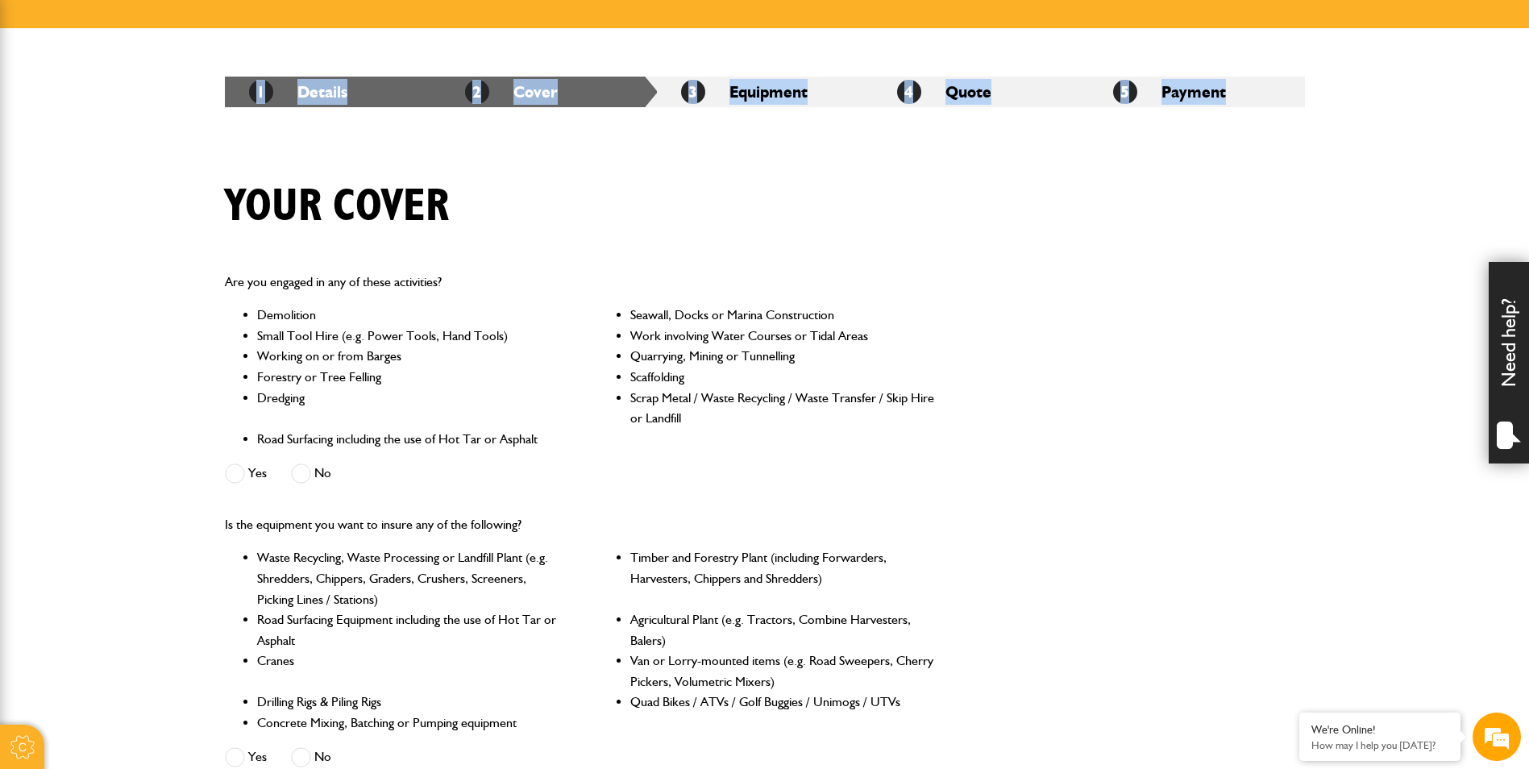
click at [536, 89] on li "2 Cover" at bounding box center [549, 92] width 216 height 31
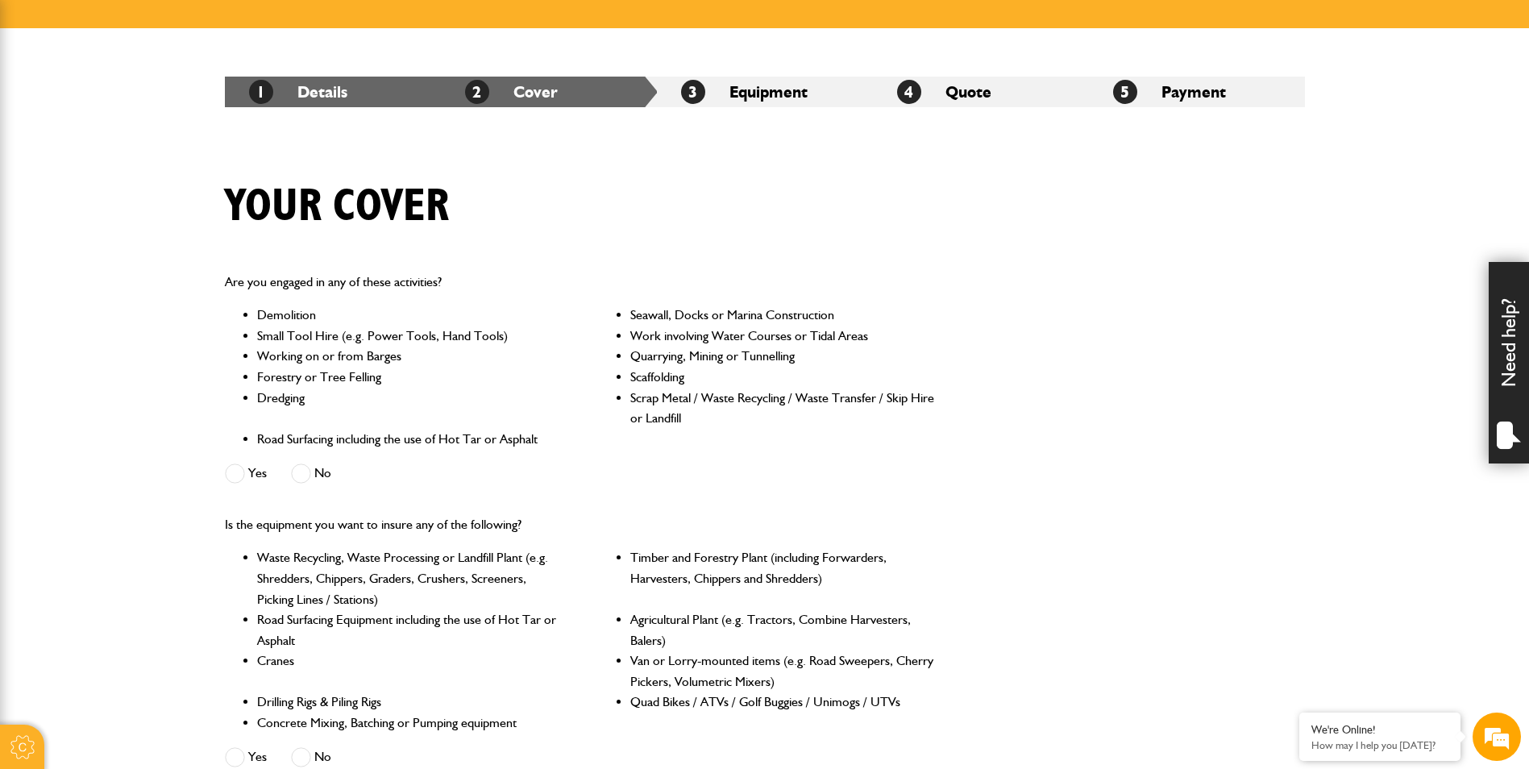
click at [464, 357] on li "Working on or from Barges" at bounding box center [410, 356] width 306 height 21
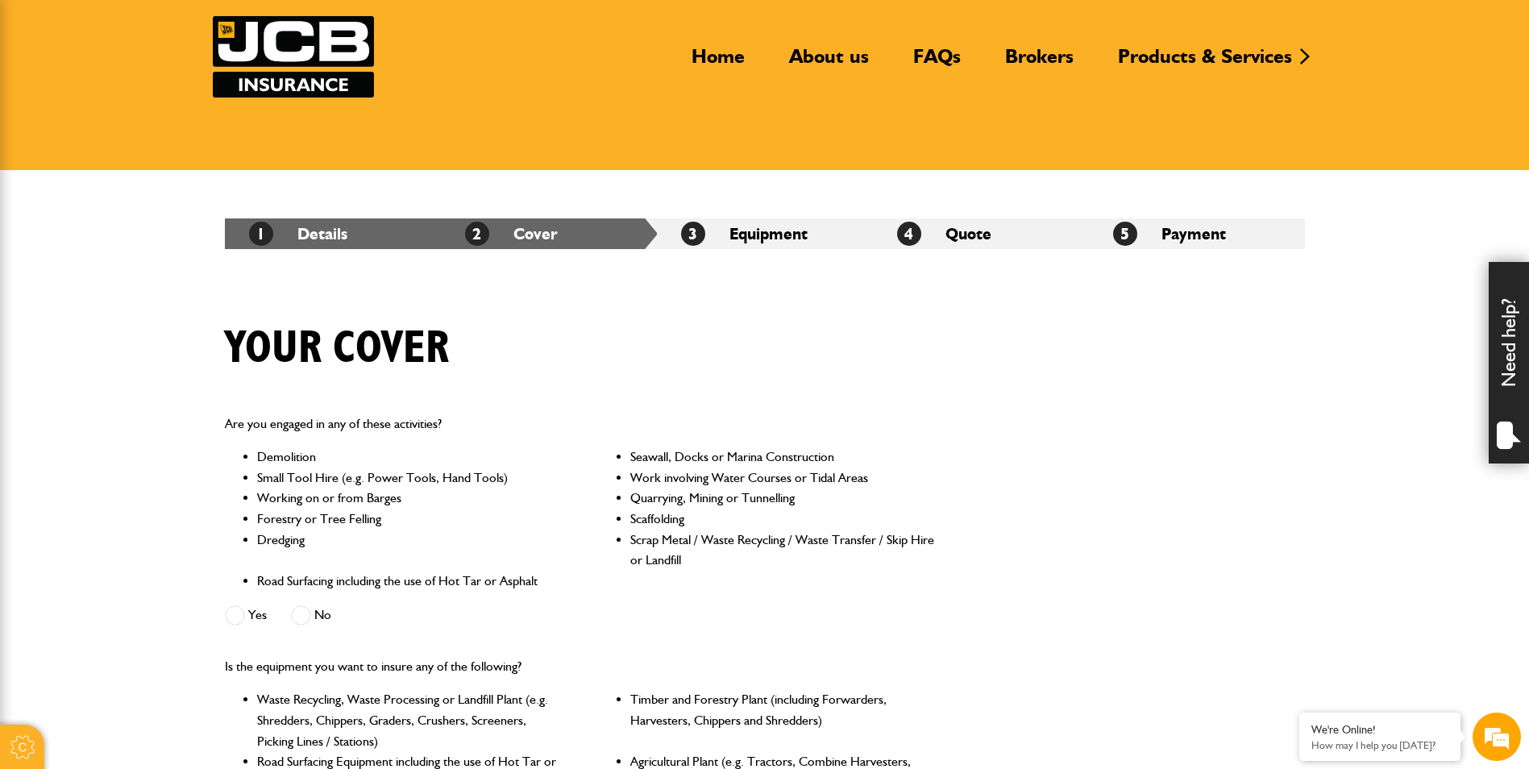
scroll to position [0, 0]
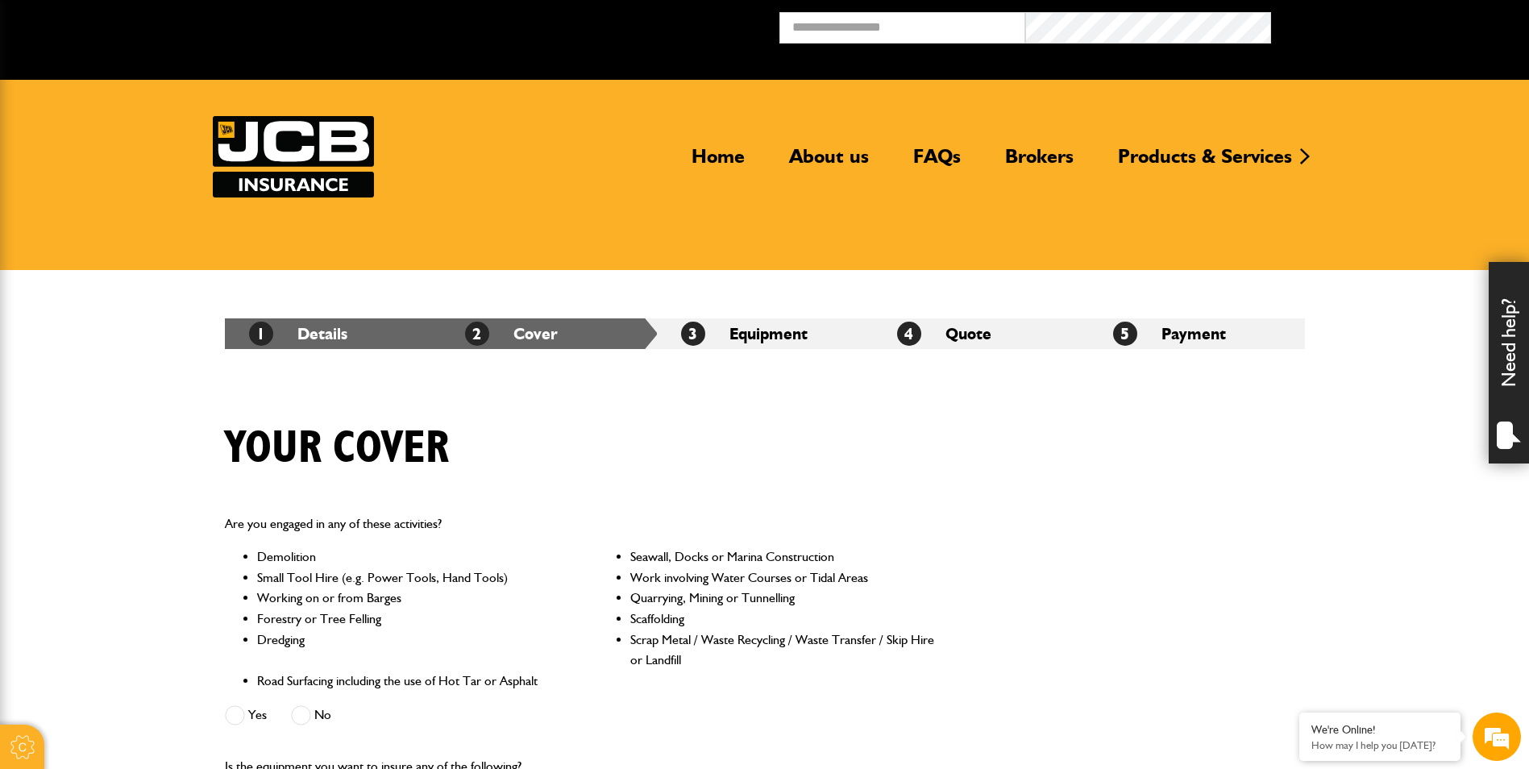
click at [759, 336] on li "3 Equipment" at bounding box center [765, 333] width 216 height 31
click at [758, 337] on li "3 Equipment" at bounding box center [765, 333] width 216 height 31
drag, startPoint x: 758, startPoint y: 337, endPoint x: 734, endPoint y: 371, distance: 41.1
click at [734, 371] on div "1 Details 2 Cover 3 Equipment 4 Quote 5 Payment" at bounding box center [765, 333] width 1104 height 127
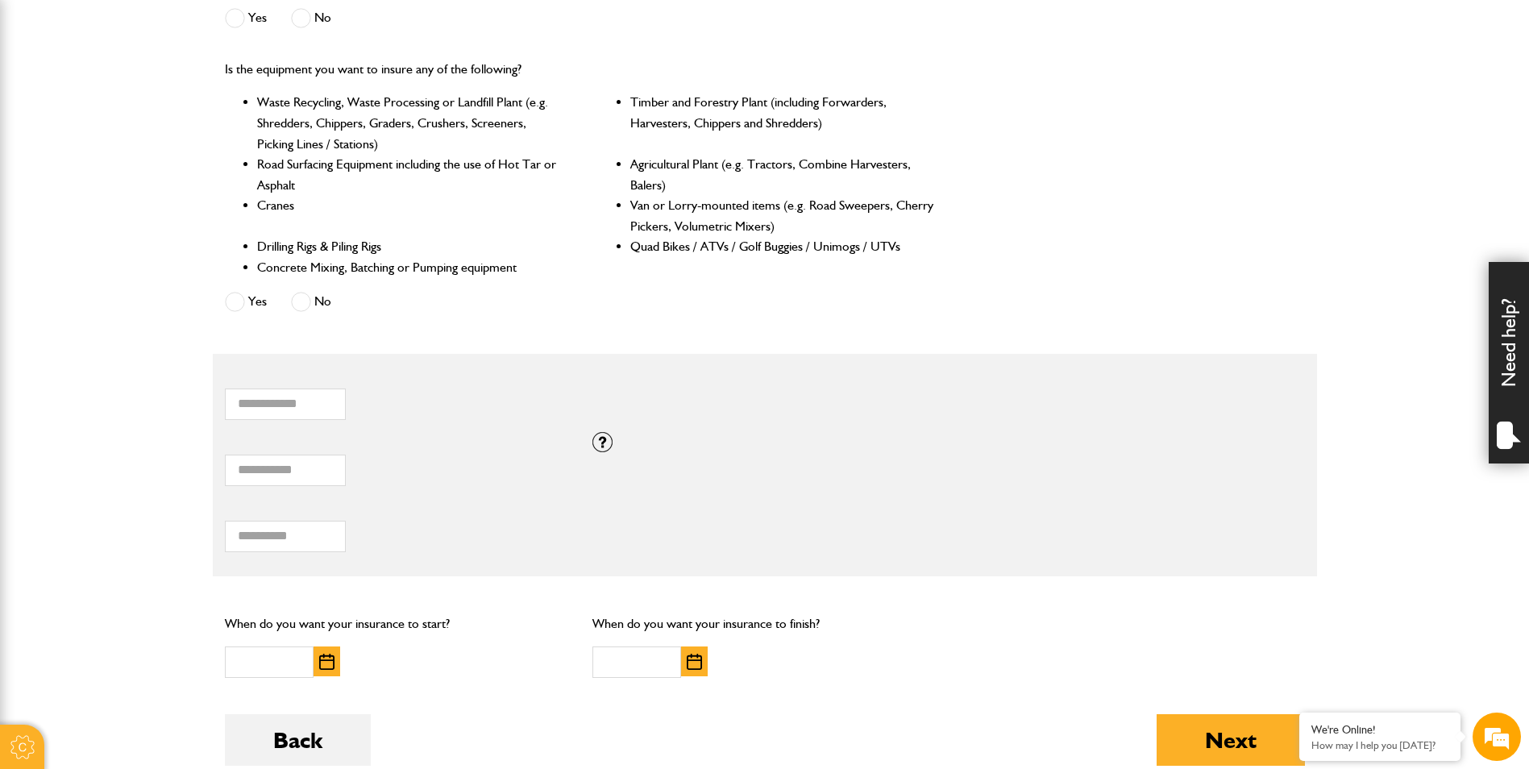
scroll to position [725, 0]
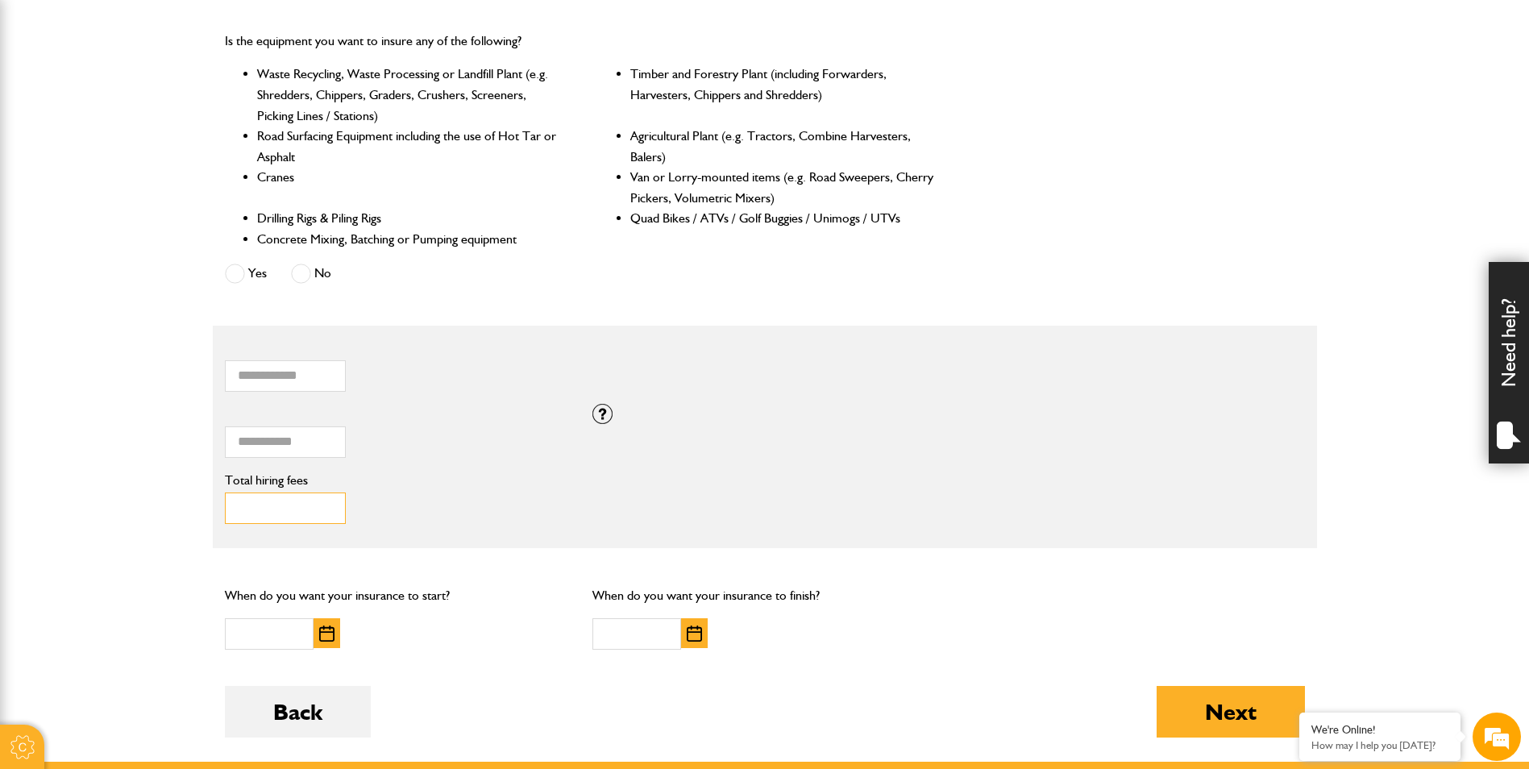
click at [281, 505] on input "Total hiring fees" at bounding box center [285, 508] width 121 height 31
click at [395, 518] on div "Total hiring fees Please enter a minimum value of 25 for total hiring fees." at bounding box center [397, 499] width 344 height 50
